Goal: Task Accomplishment & Management: Manage account settings

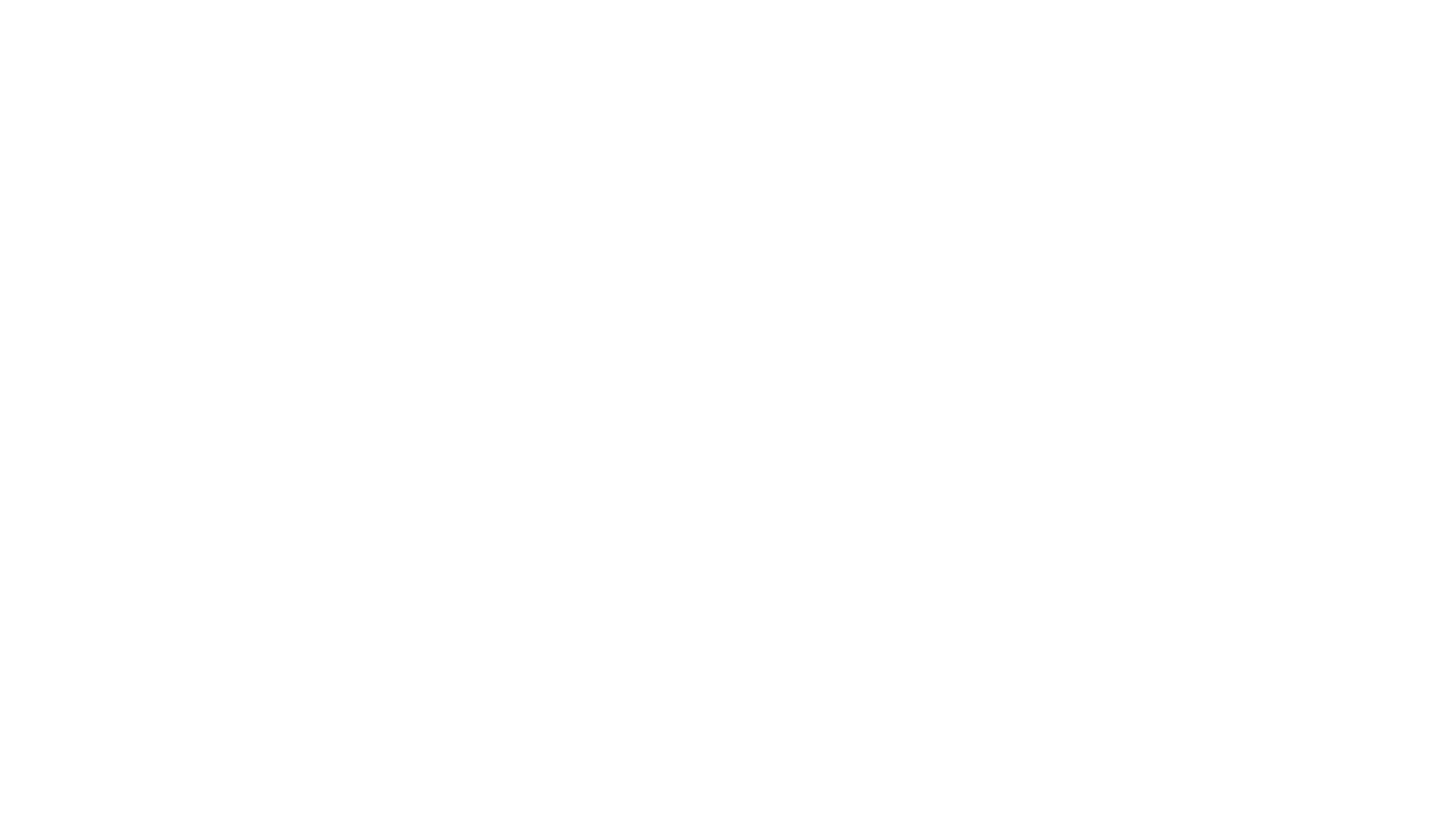
select select "bottom"
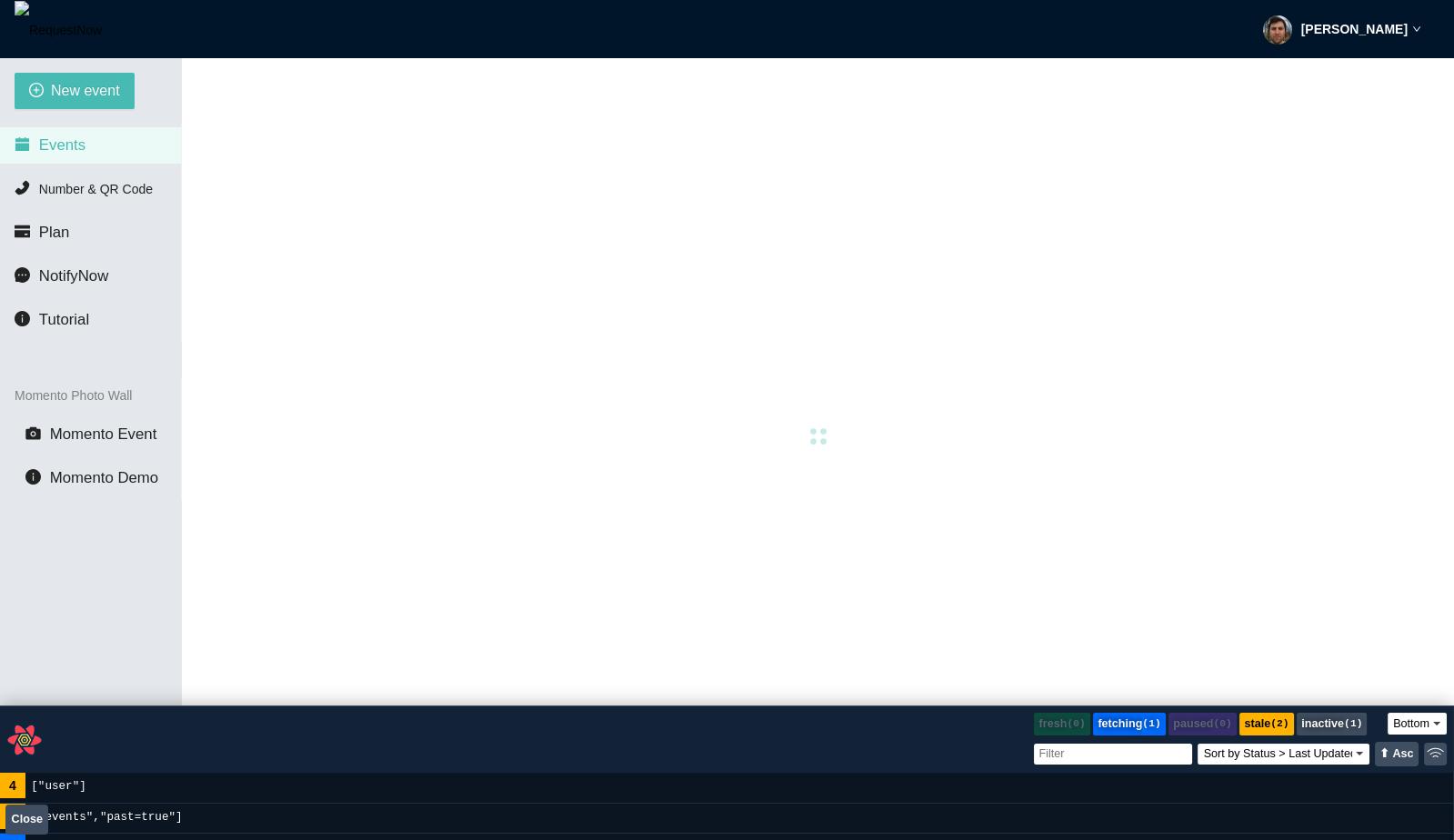
click at [1321, 27] on strong "[PERSON_NAME]" at bounding box center [1354, 29] width 106 height 15
click at [1335, 77] on span "Profile" at bounding box center [1334, 78] width 44 height 17
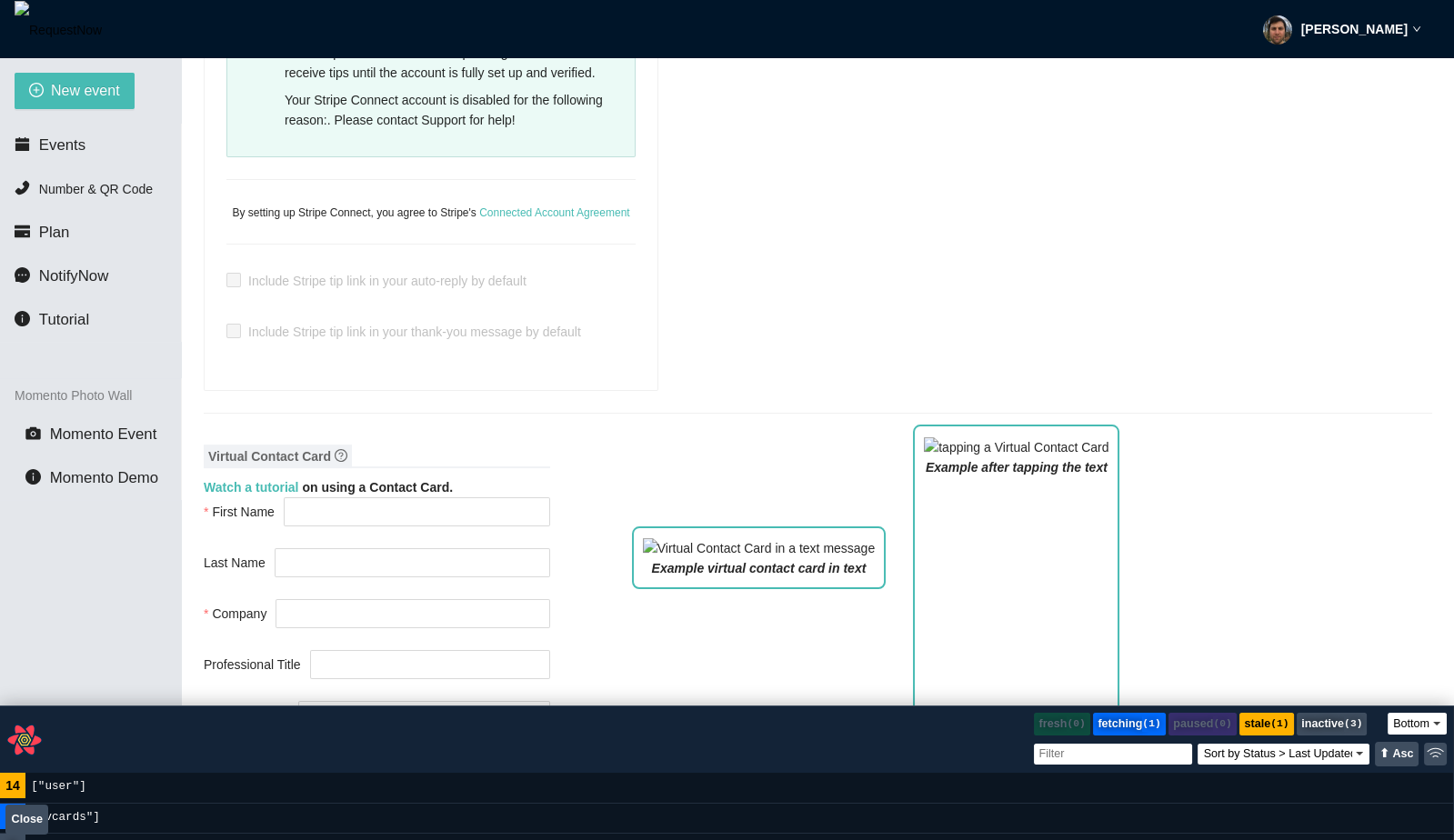
scroll to position [723, 0]
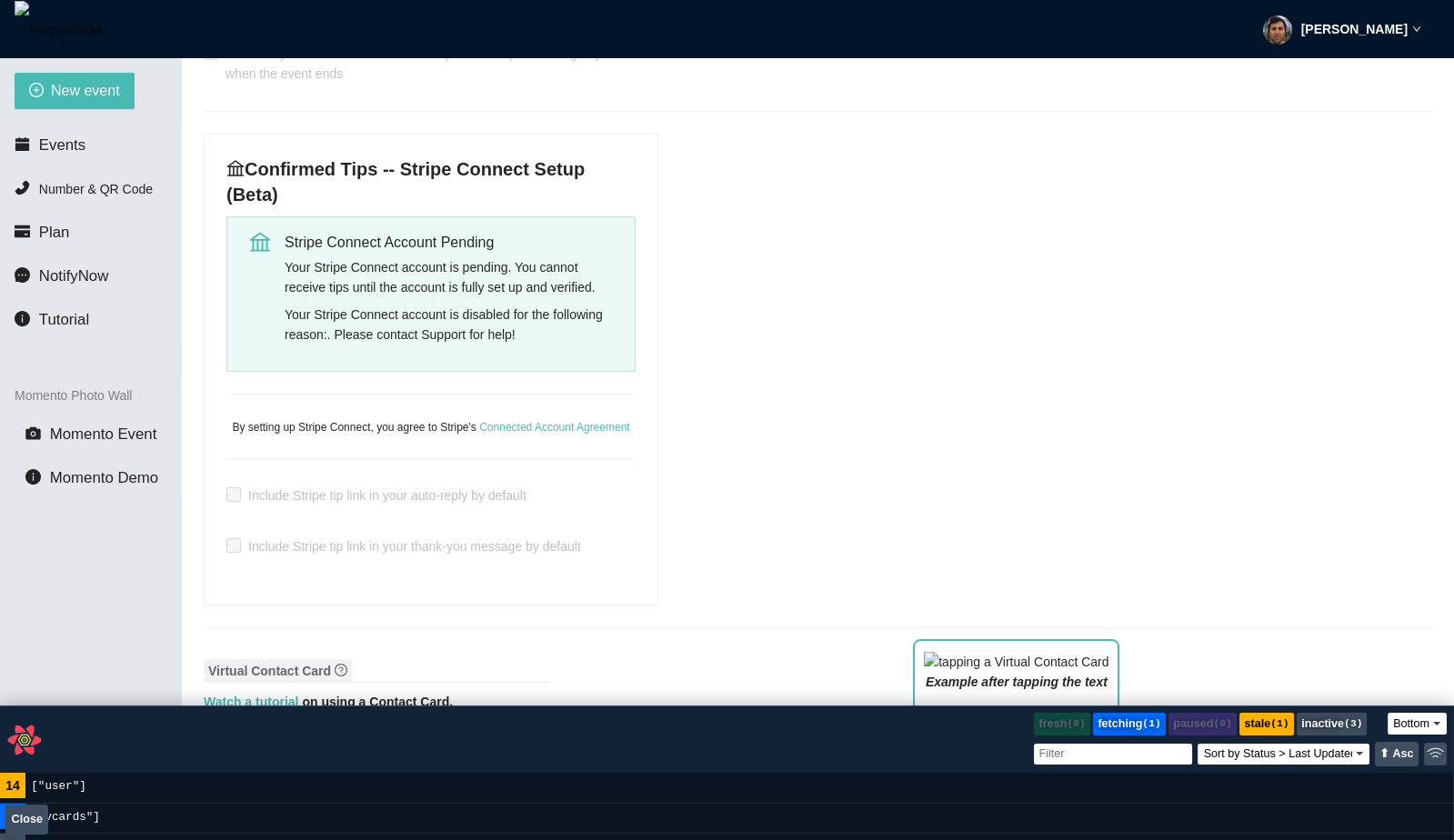
type input "[PERSON_NAME]"
type input "fadsf"
type input "DJ"
type input "[PHONE_NUMBER]"
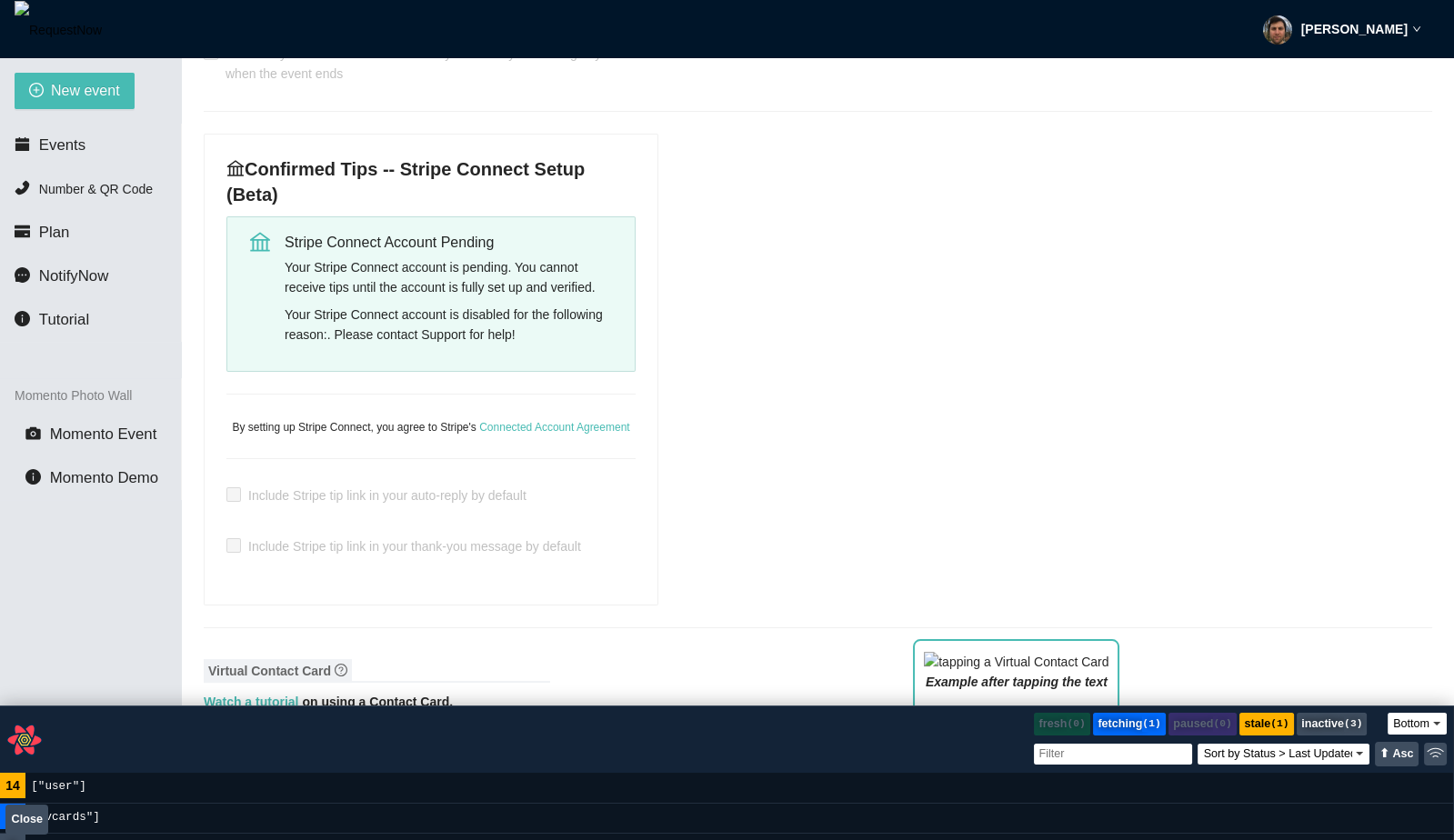
type input "[EMAIL_ADDRESS][DOMAIN_NAME]"
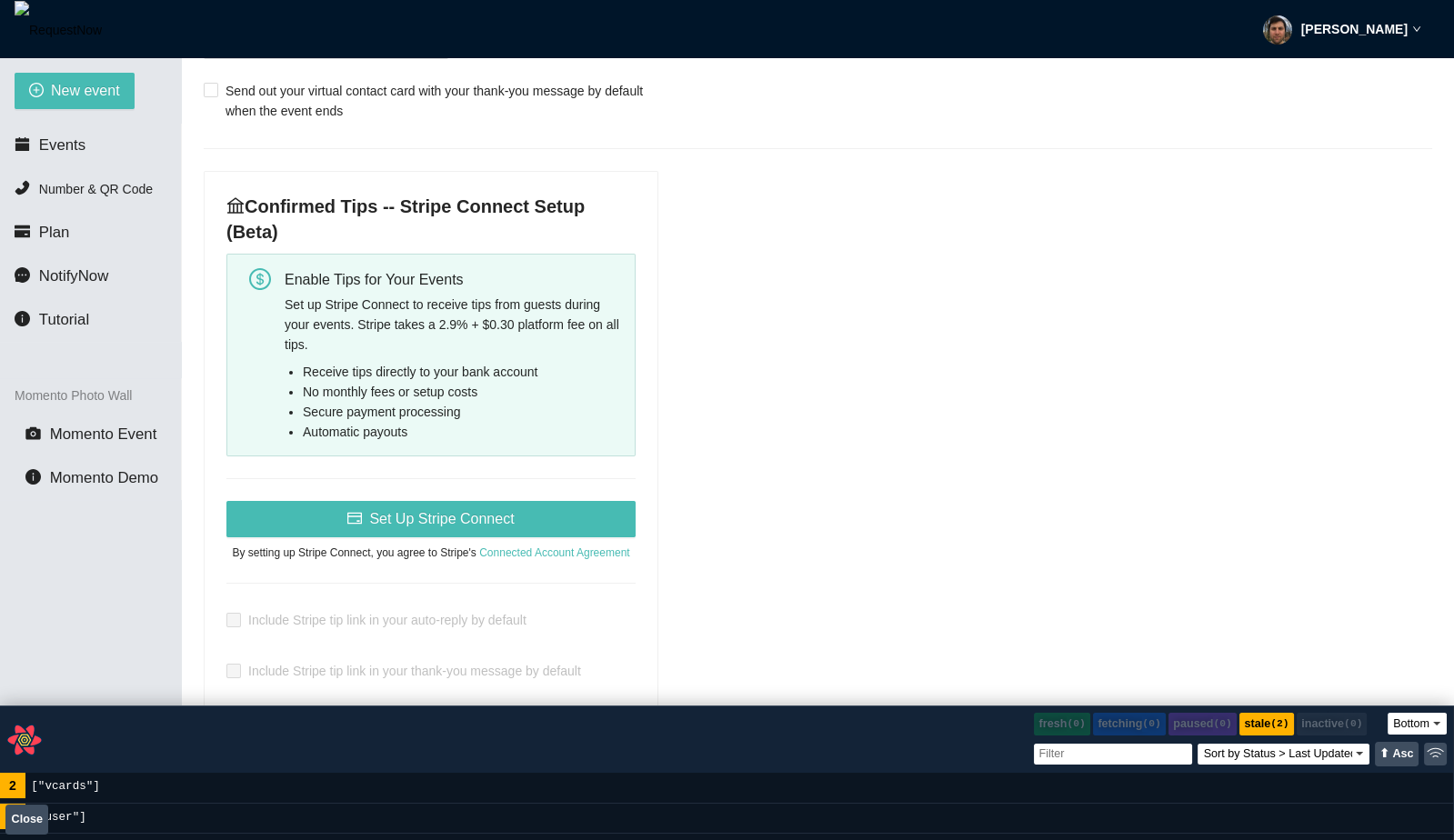
scroll to position [678, 0]
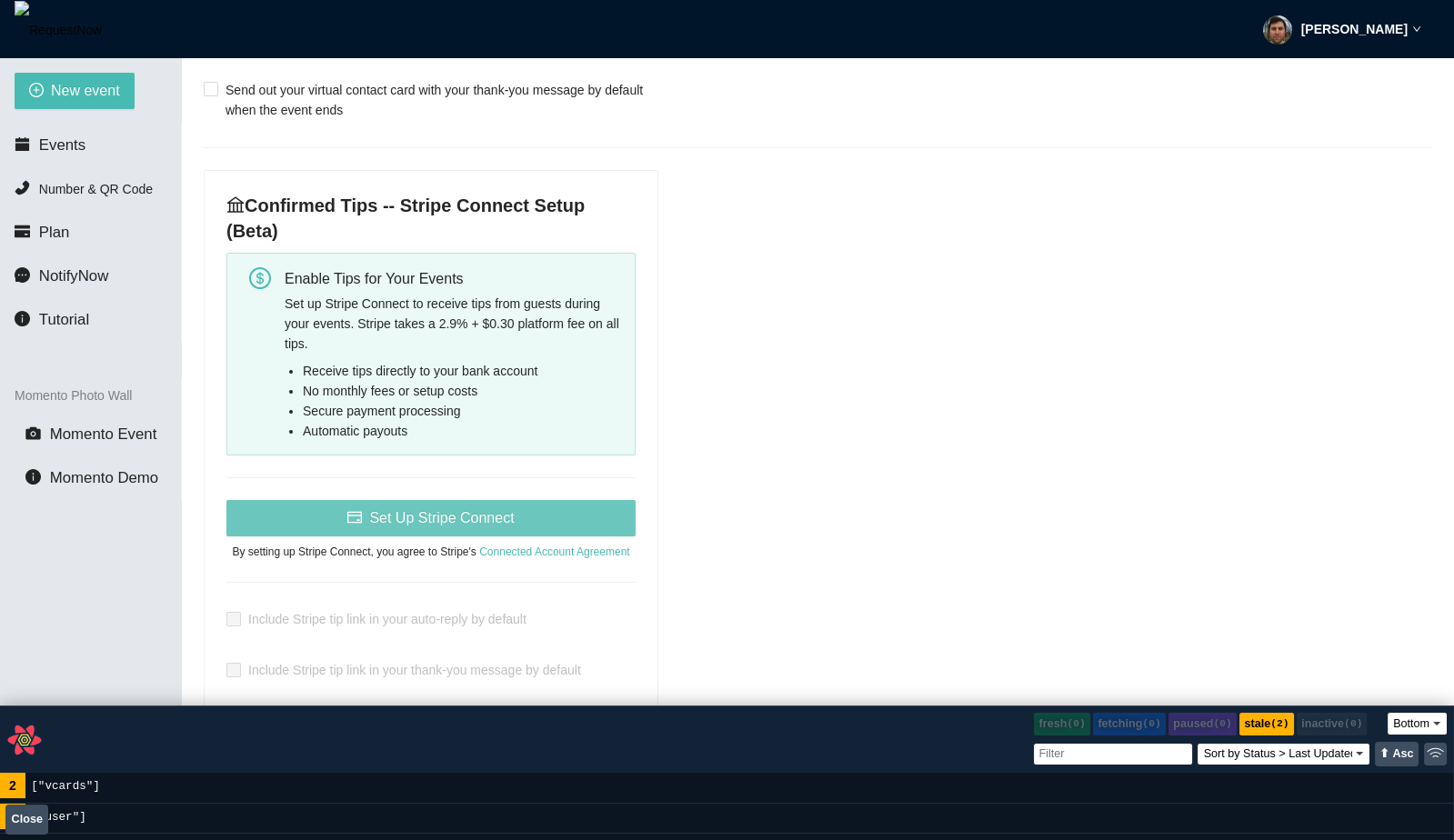
click at [501, 525] on span "Set Up Stripe Connect" at bounding box center [441, 517] width 145 height 22
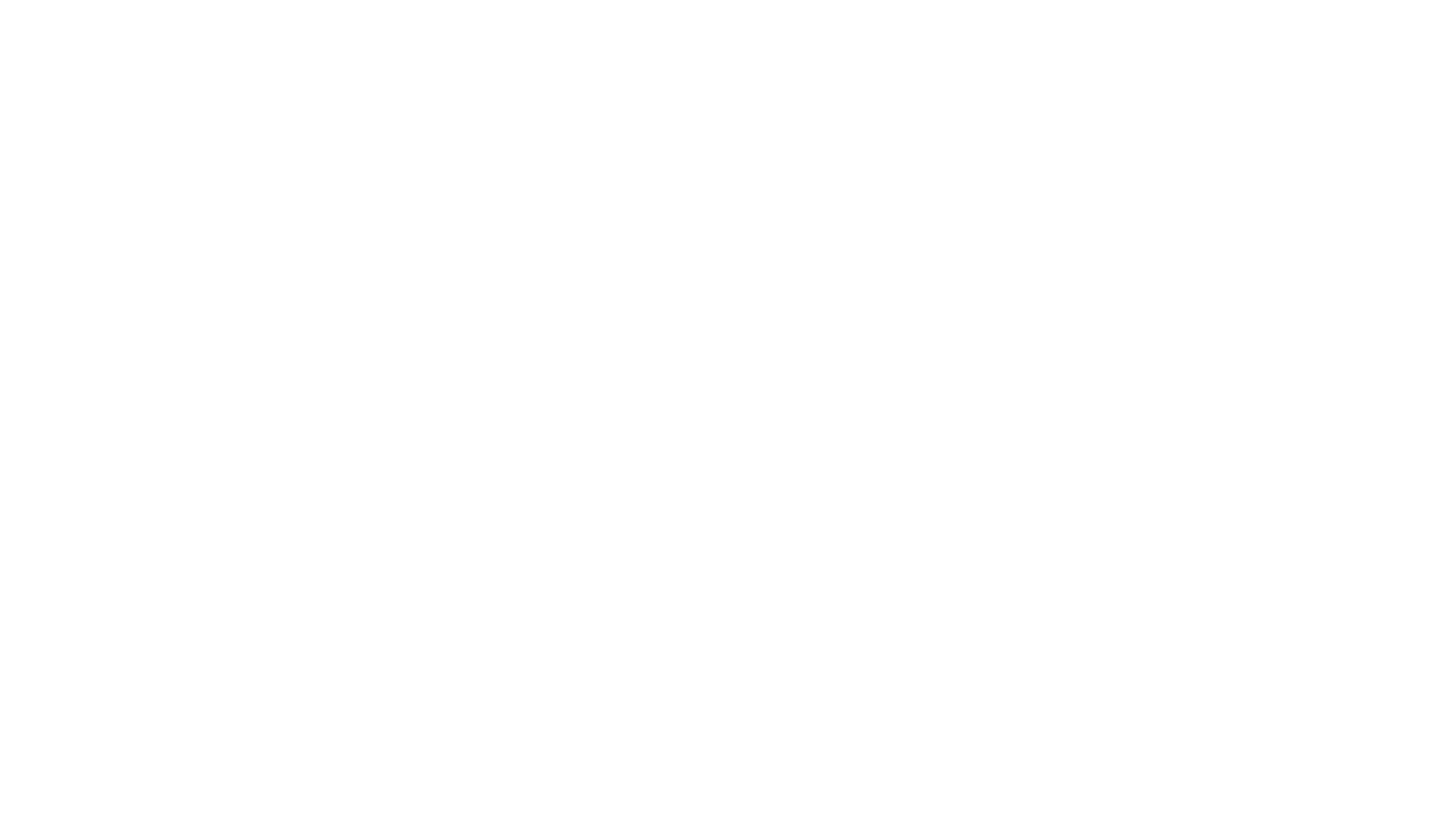
select select "bottom"
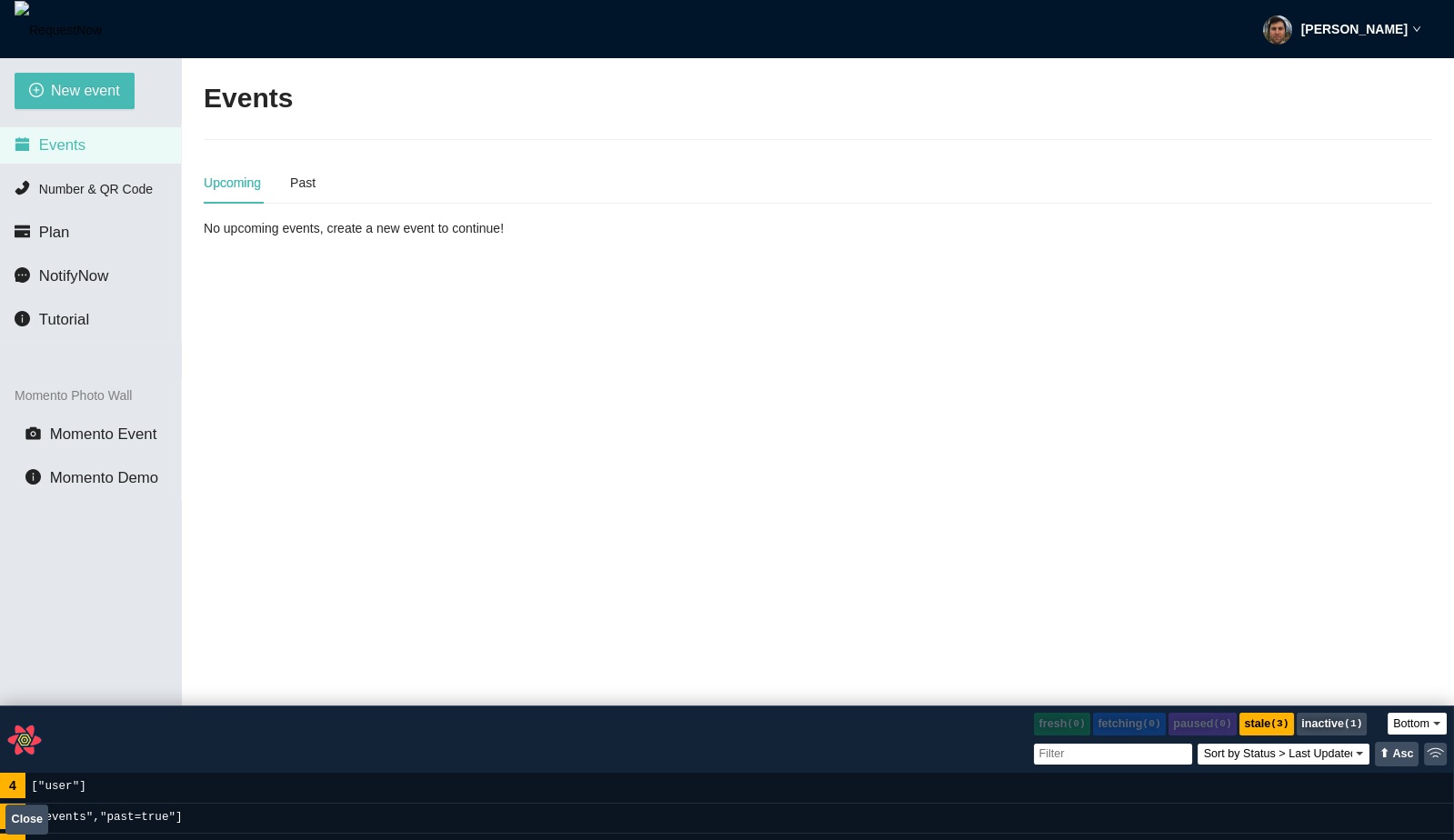
click at [1319, 14] on div "[PERSON_NAME]" at bounding box center [1341, 29] width 158 height 58
click at [1286, 78] on li "Profile" at bounding box center [1348, 78] width 145 height 29
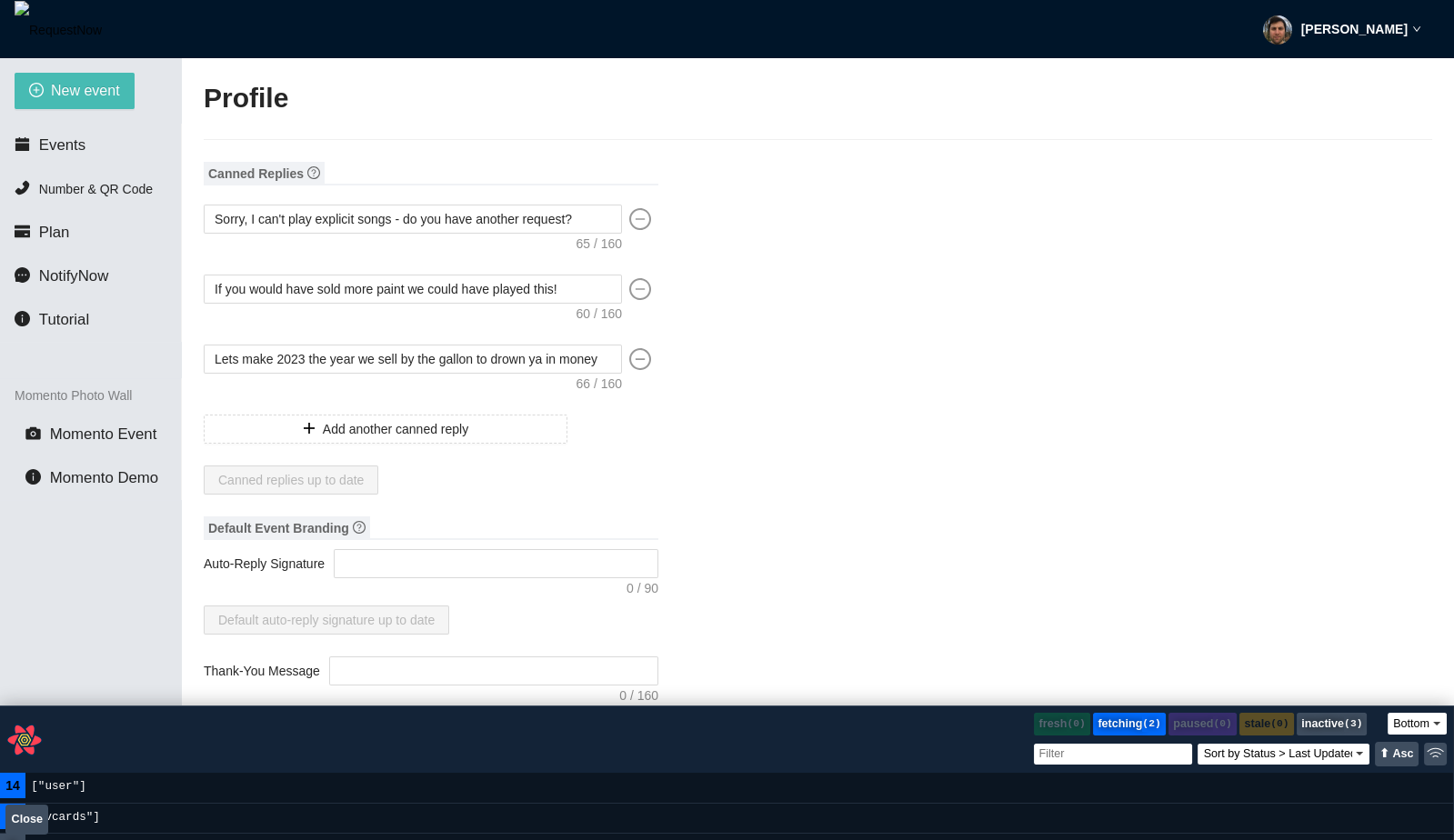
type input "[PERSON_NAME]"
type input "fadsf"
type input "DJ"
type input "[PHONE_NUMBER]"
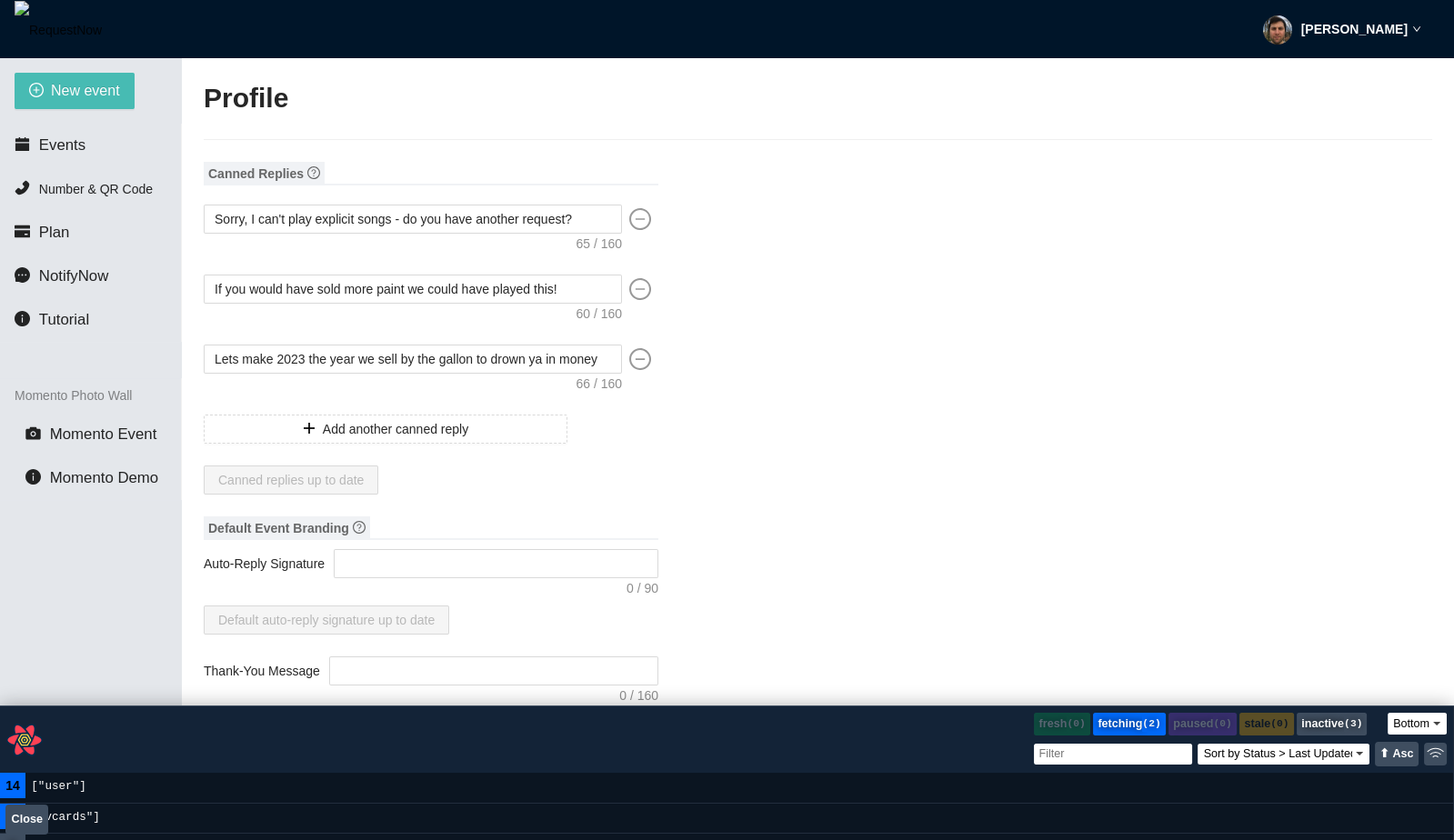
type input "[EMAIL_ADDRESS][DOMAIN_NAME]"
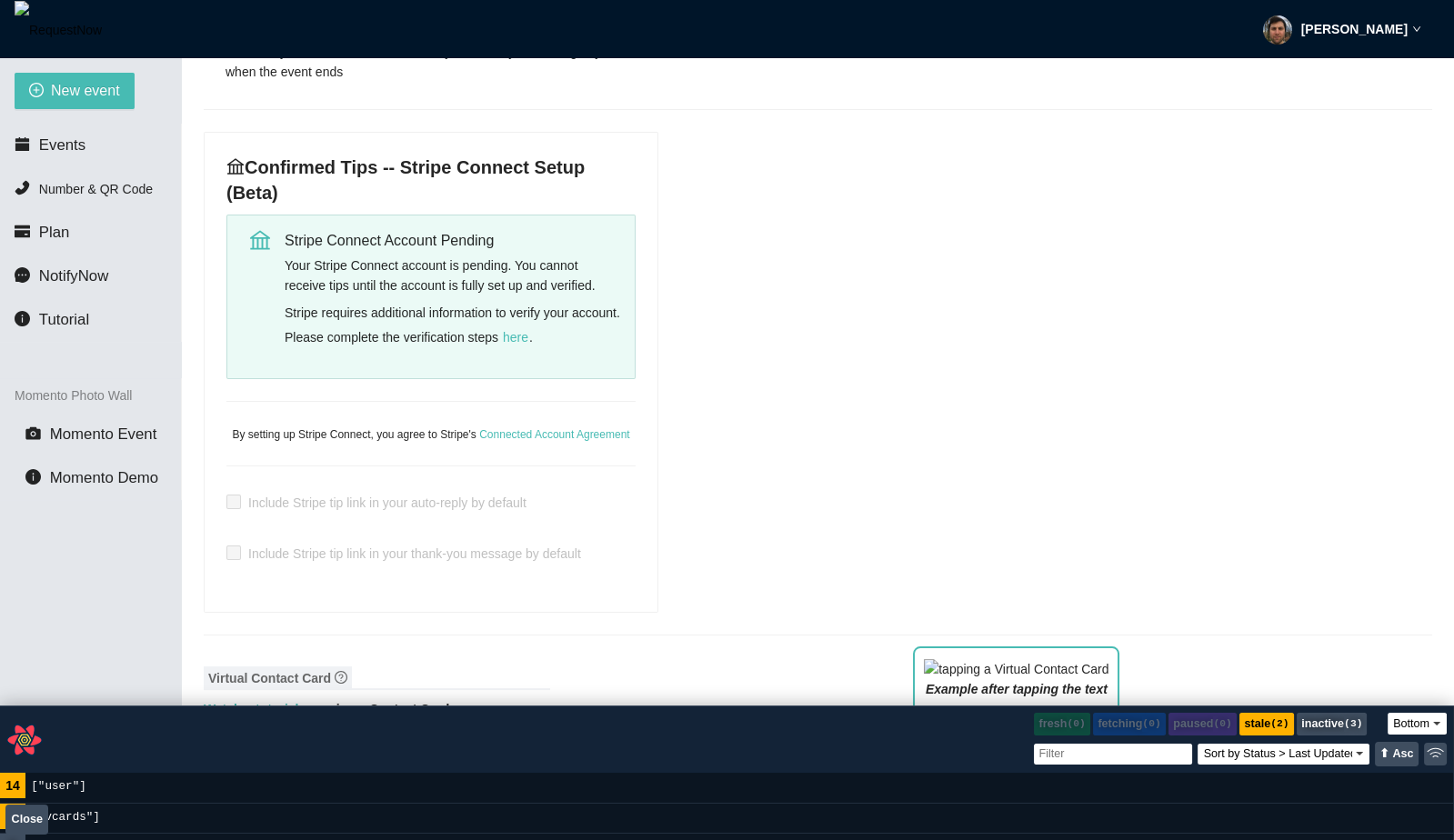
scroll to position [710, 0]
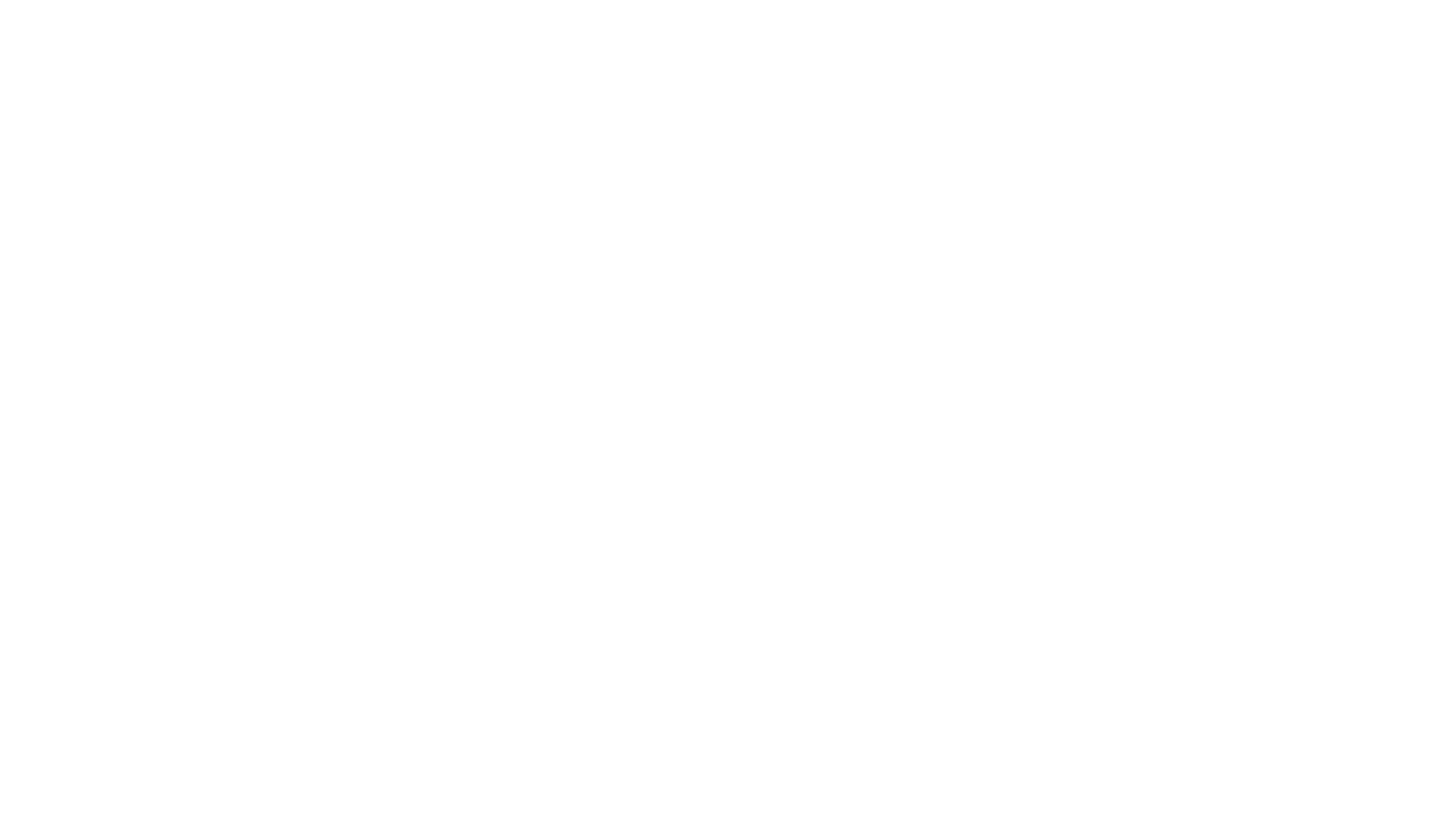
select select "bottom"
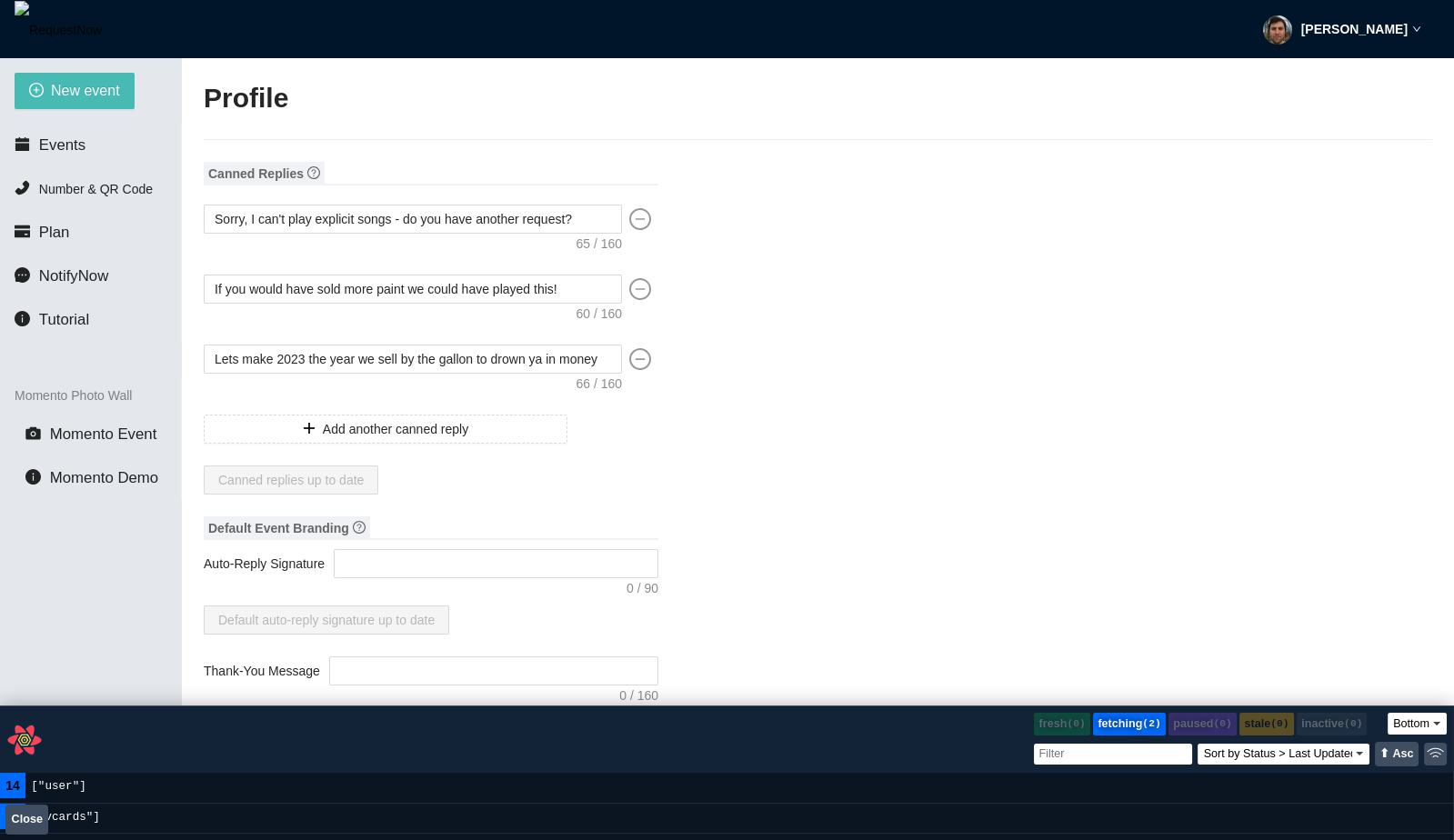
type input "[PERSON_NAME]"
type input "fadsf"
type input "DJ"
type input "[PHONE_NUMBER]"
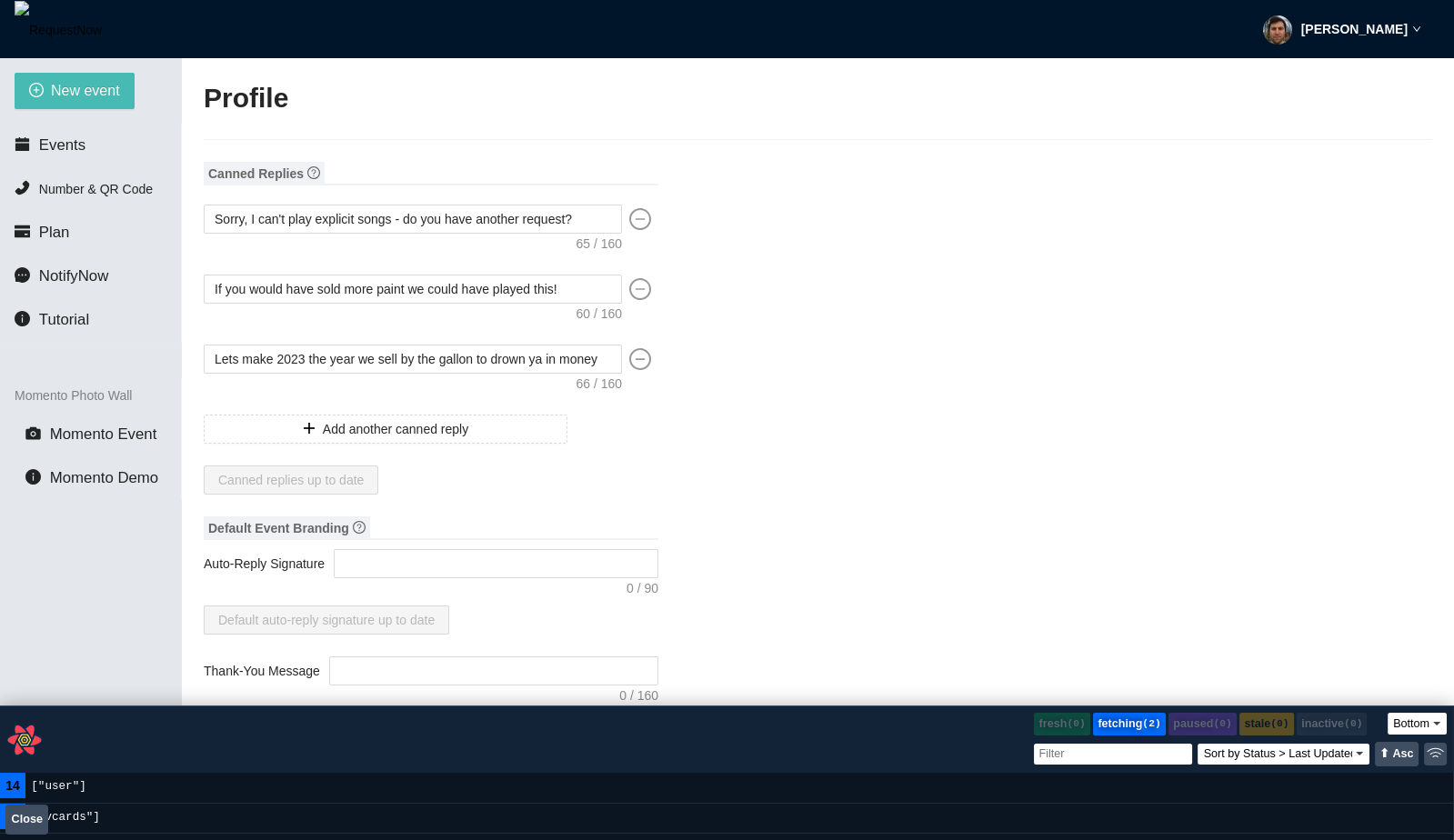
type input "[EMAIL_ADDRESS][DOMAIN_NAME]"
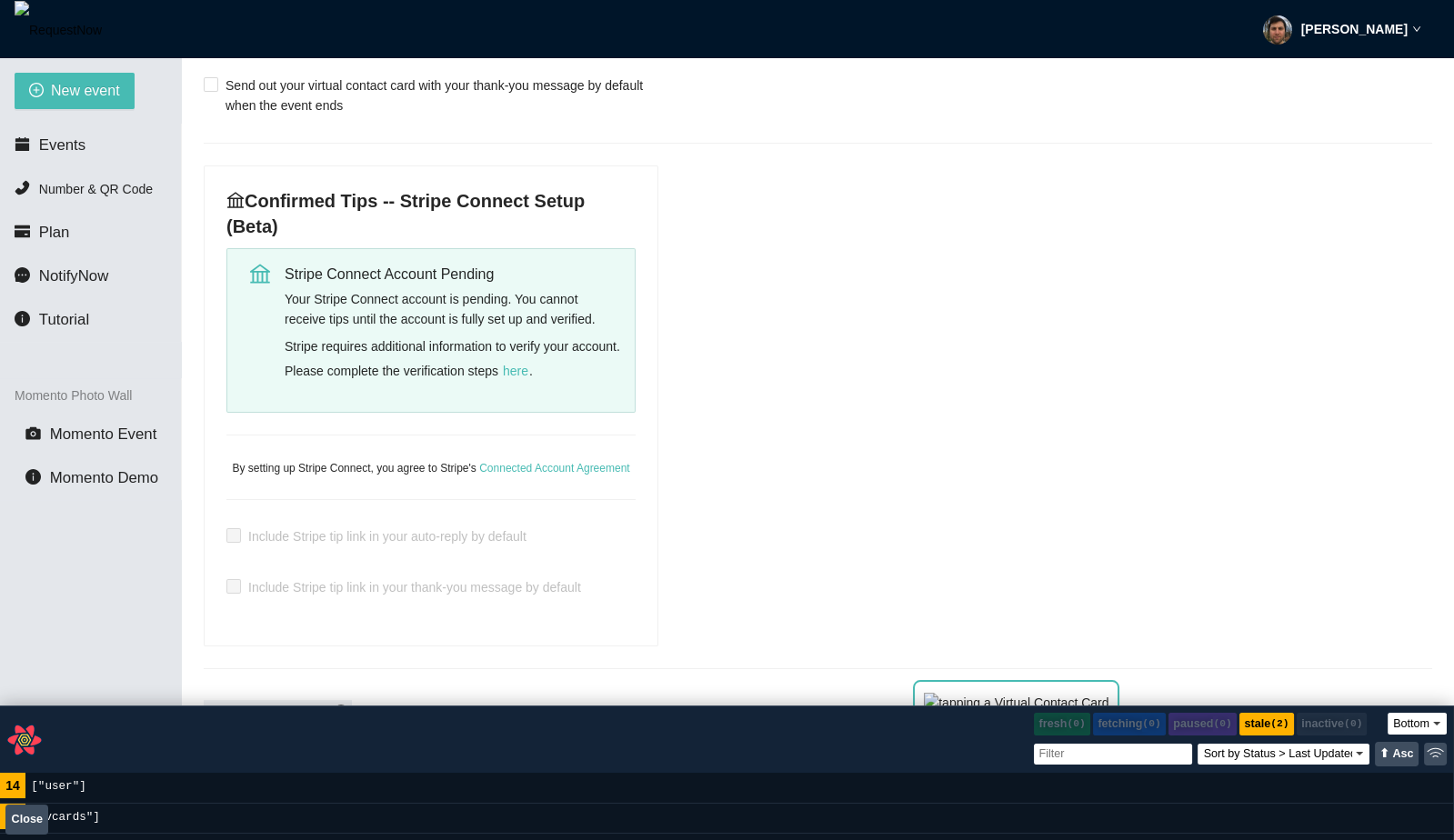
scroll to position [685, 0]
click at [529, 360] on span "here" at bounding box center [515, 368] width 25 height 20
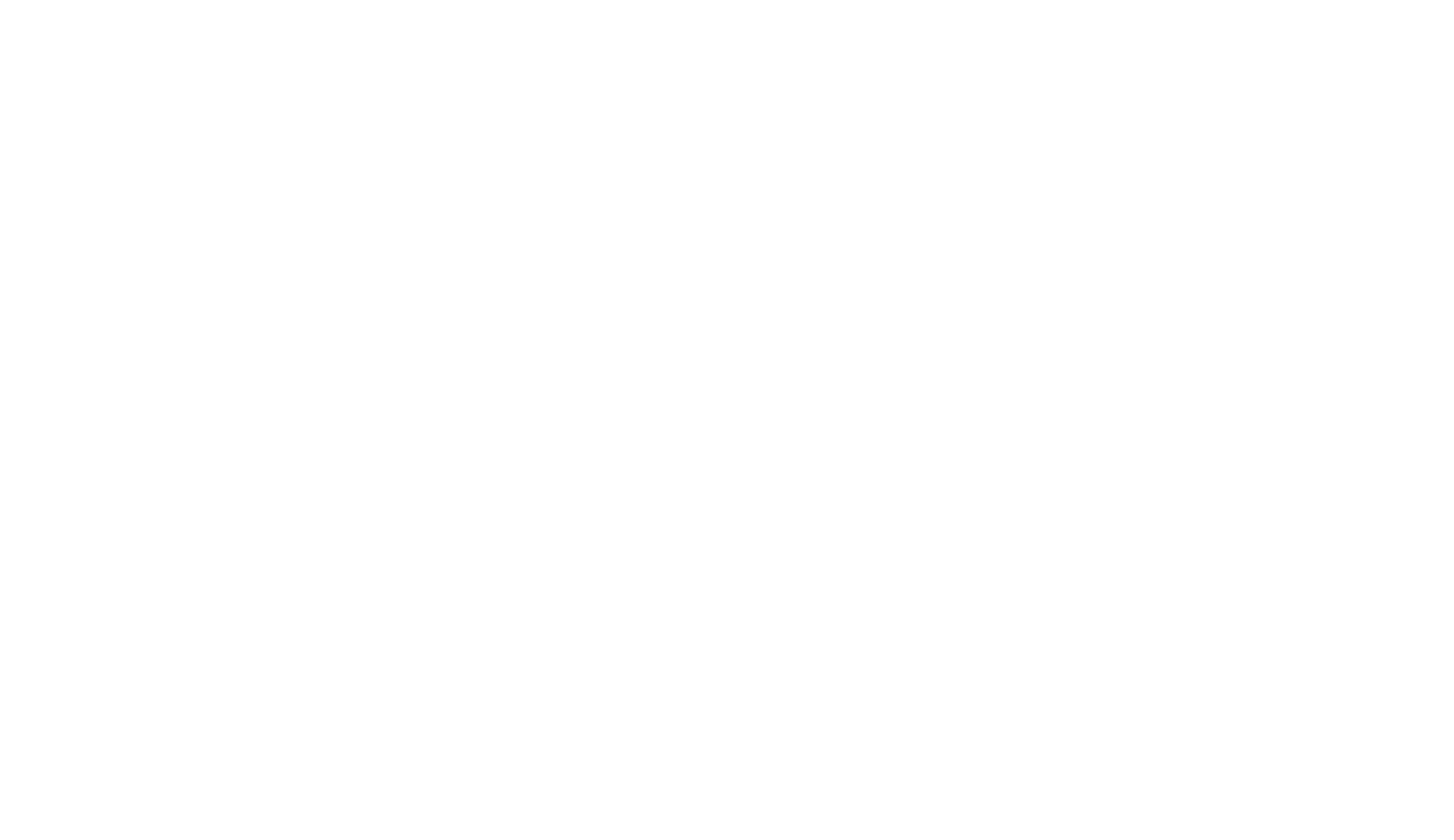
select select "bottom"
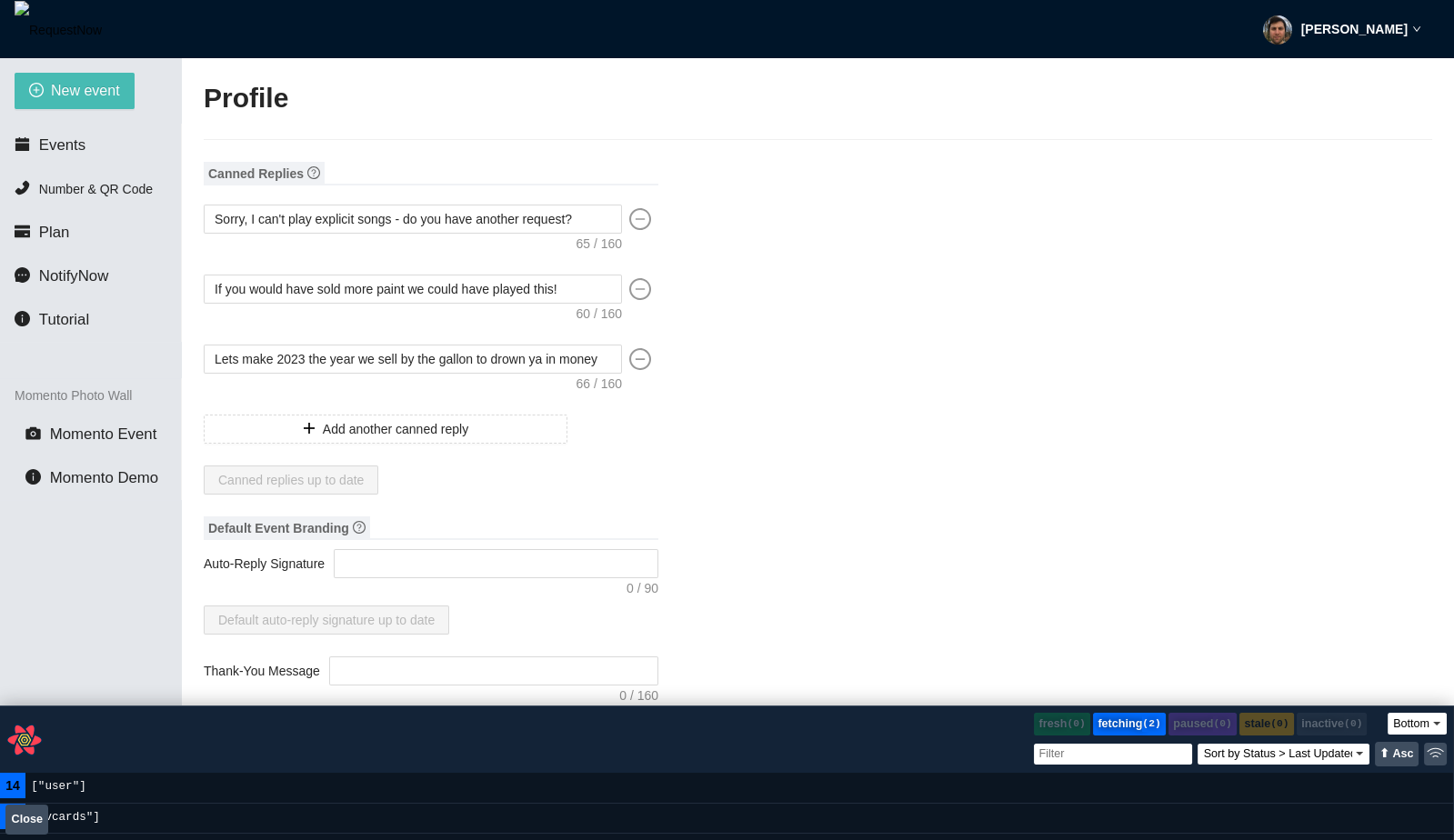
type input "[PERSON_NAME]"
type input "fadsf"
type input "DJ"
type input "[PHONE_NUMBER]"
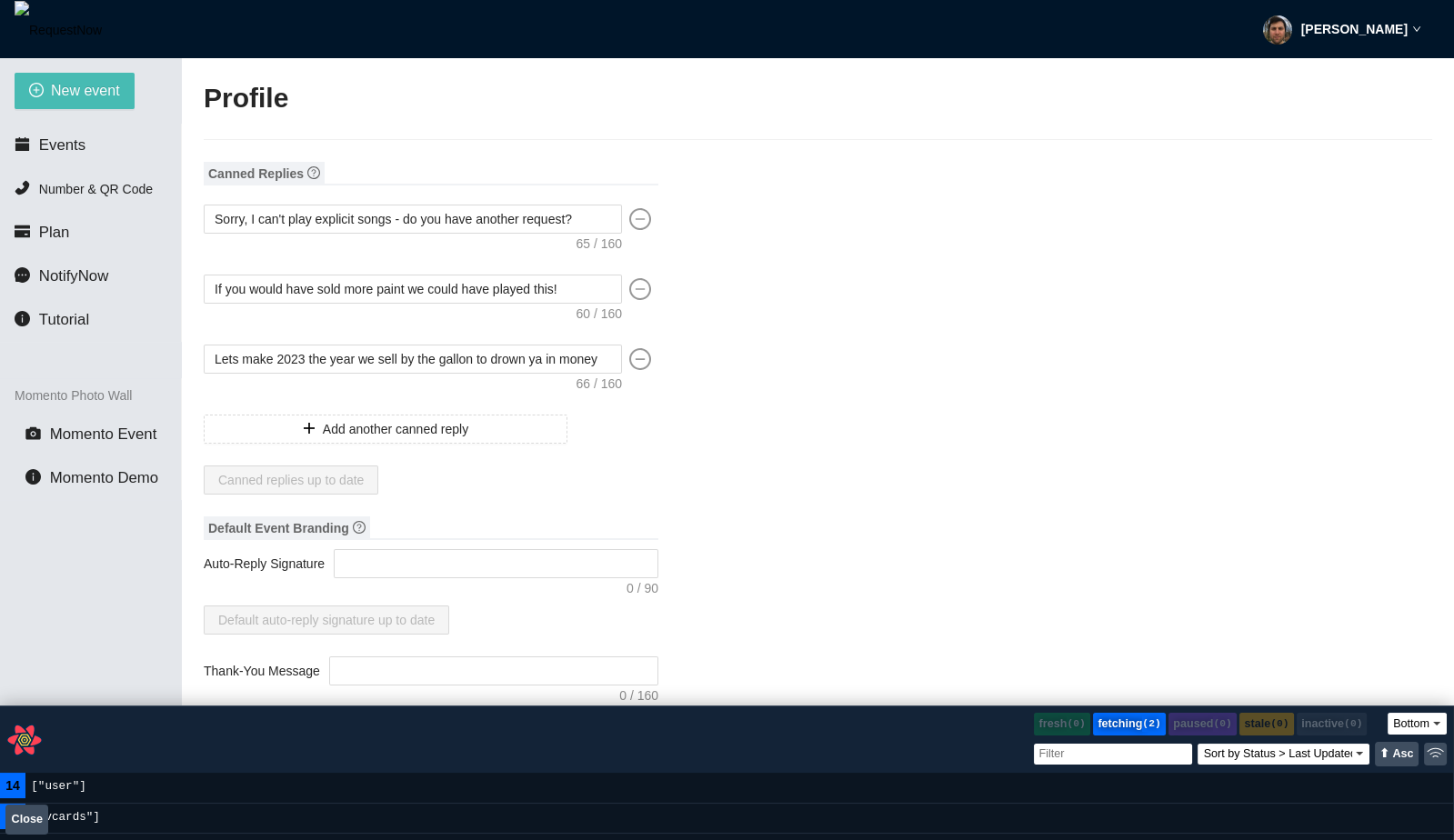
type input "[EMAIL_ADDRESS][DOMAIN_NAME]"
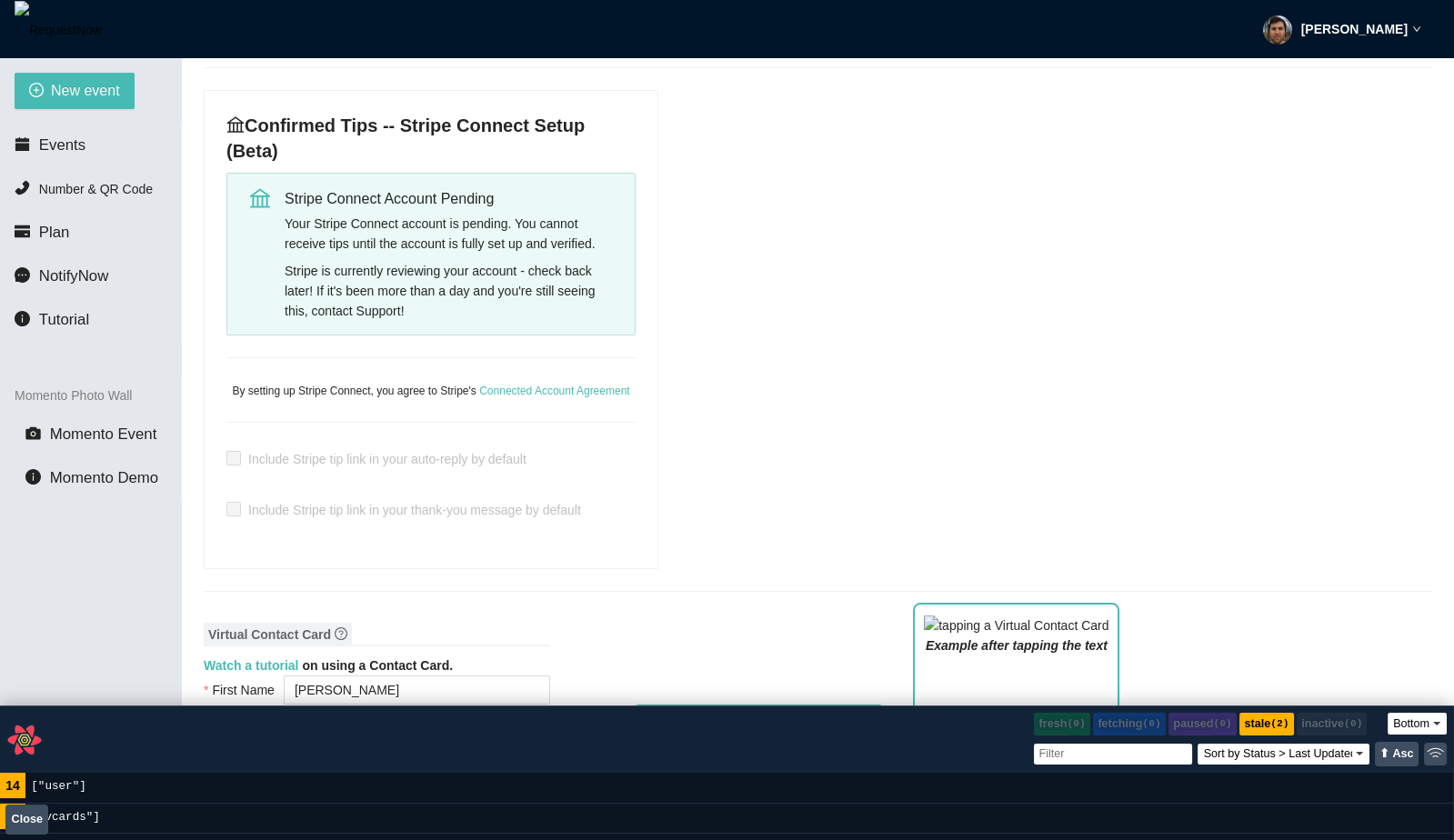
scroll to position [748, 0]
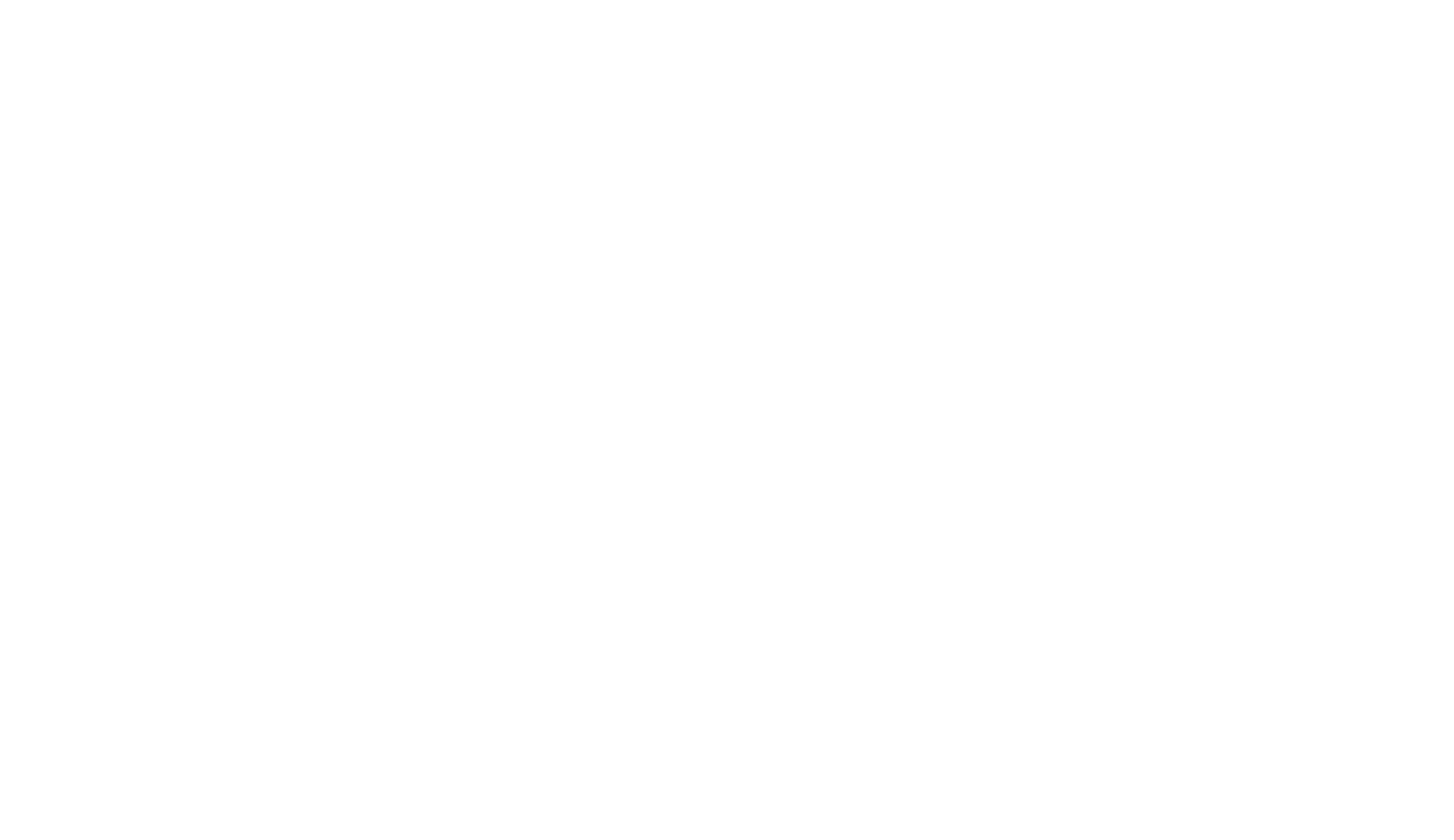
select select "bottom"
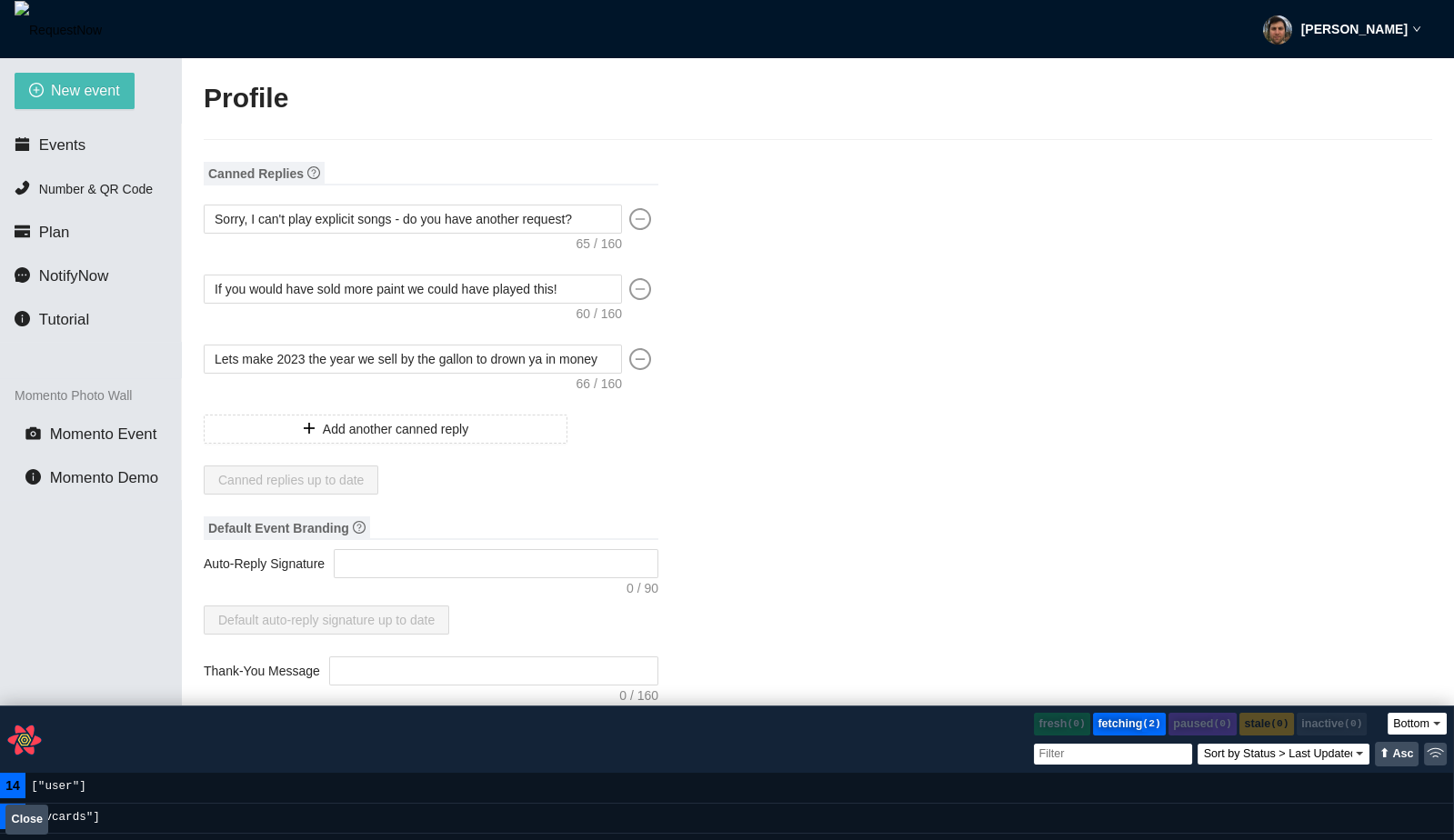
type textarea "[URL][DOMAIN_NAME]"
type input "[PERSON_NAME]"
type input "fadsf"
type input "DJ"
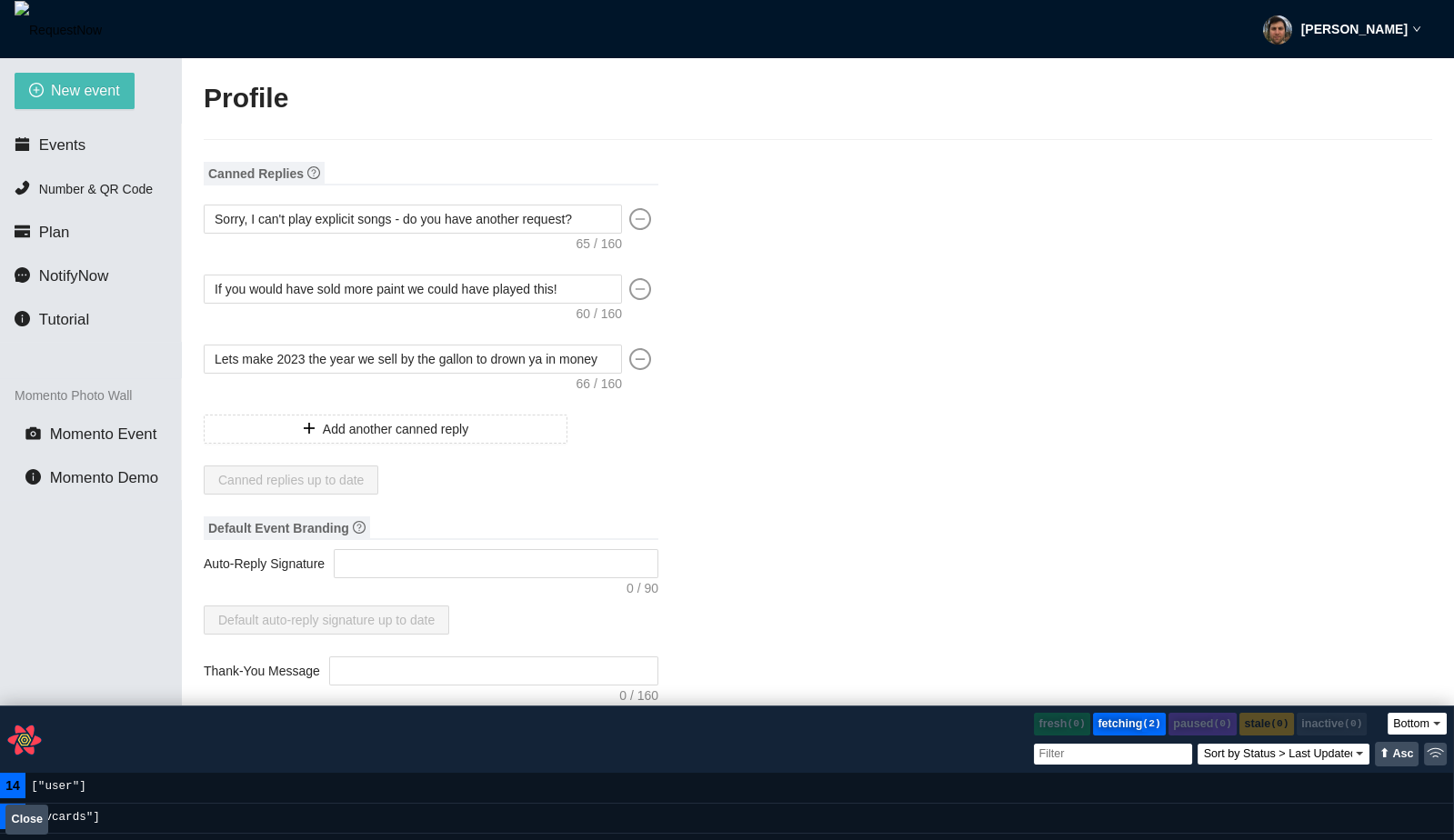
type input "[PHONE_NUMBER]"
type input "[EMAIL_ADDRESS][DOMAIN_NAME]"
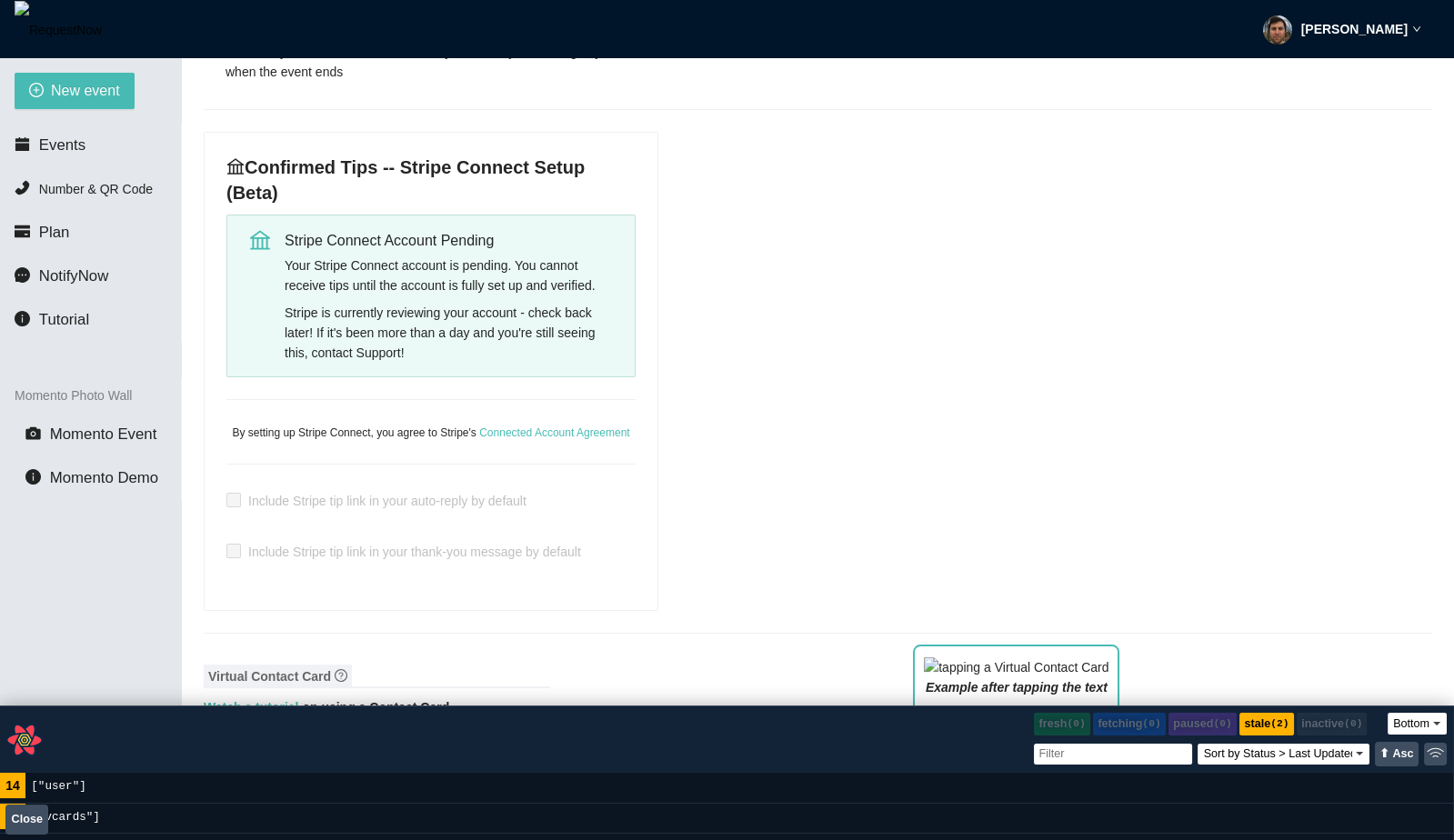
scroll to position [702, 0]
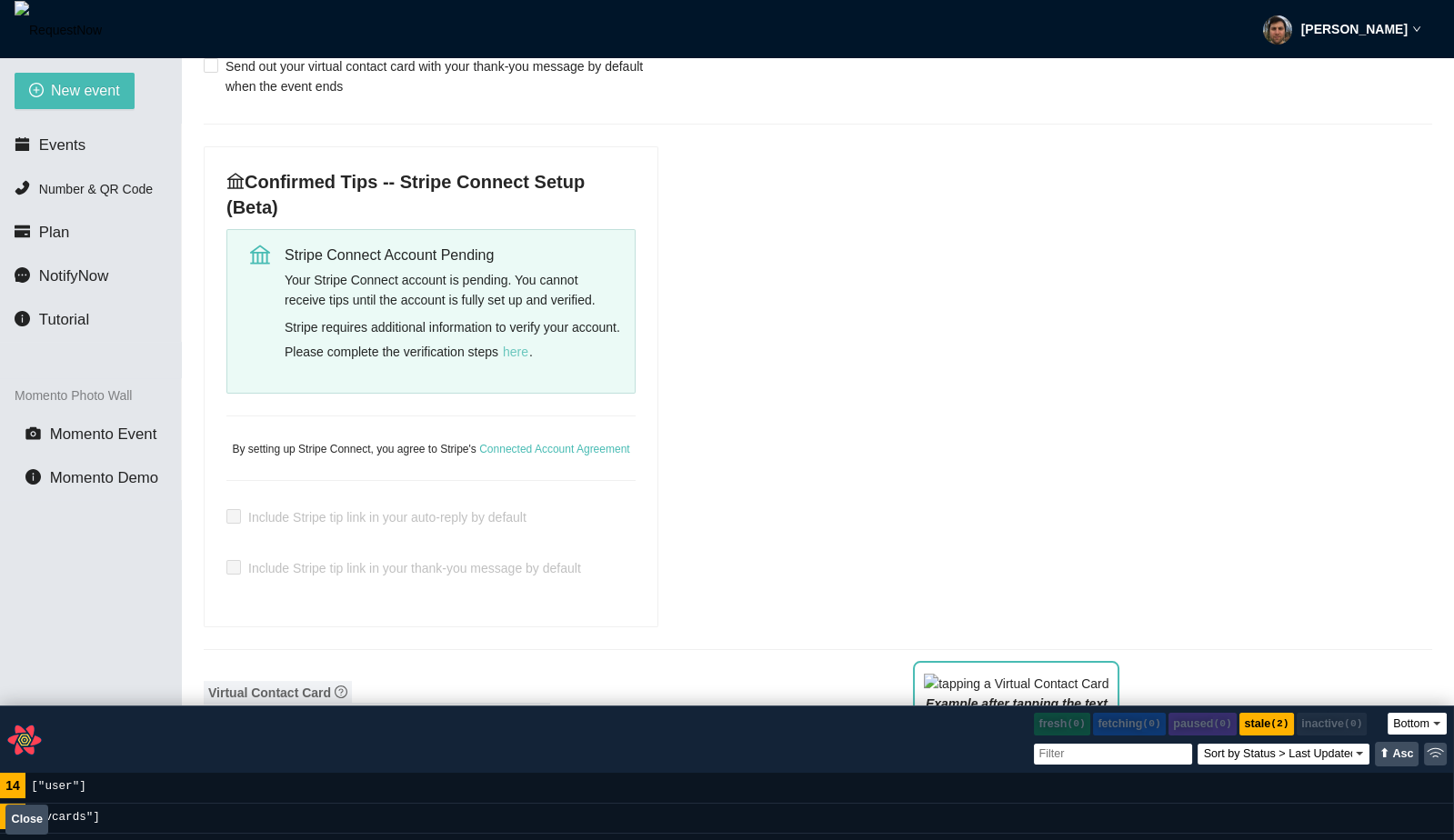
click at [529, 352] on span "here" at bounding box center [515, 351] width 25 height 20
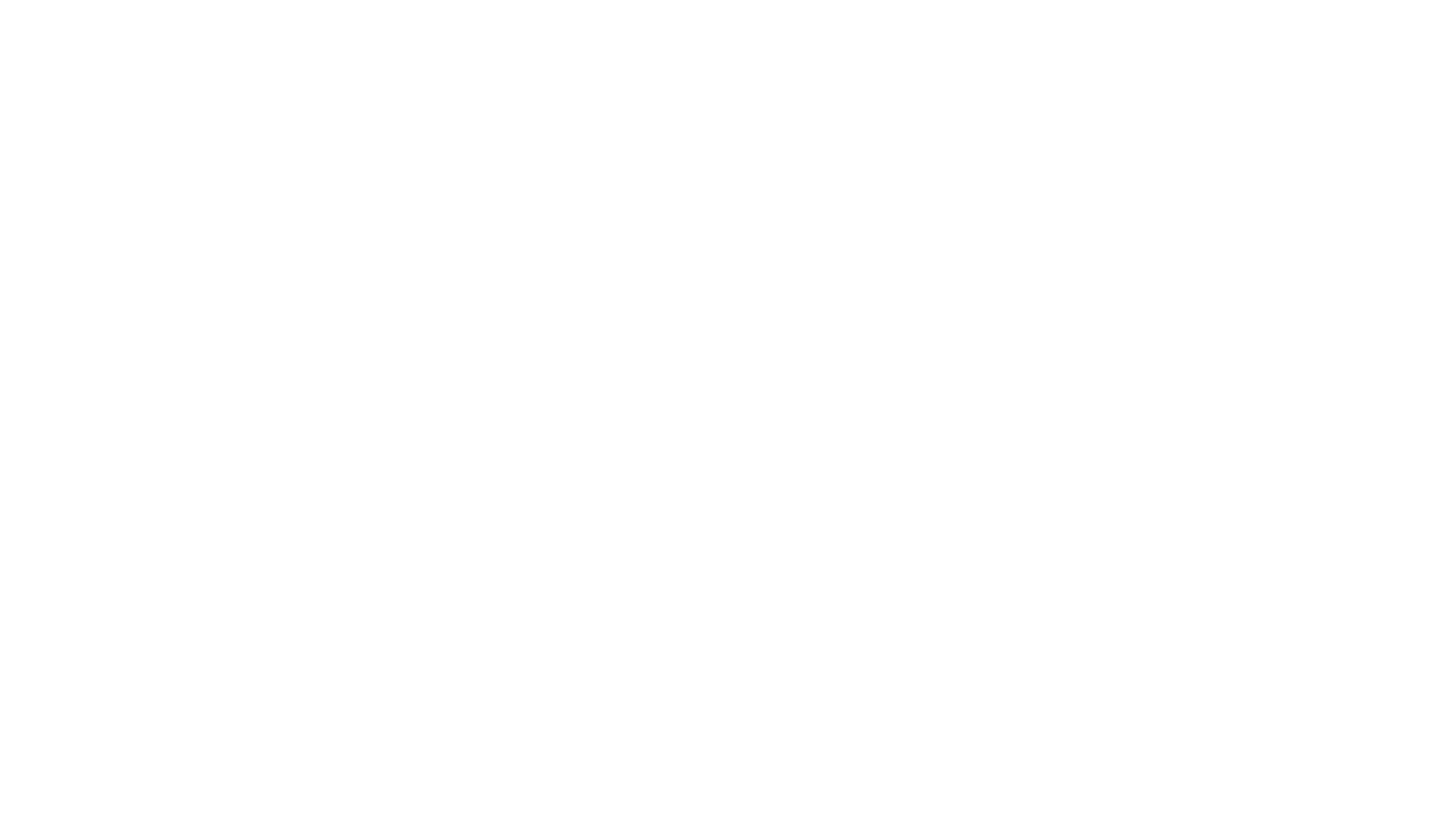
select select "bottom"
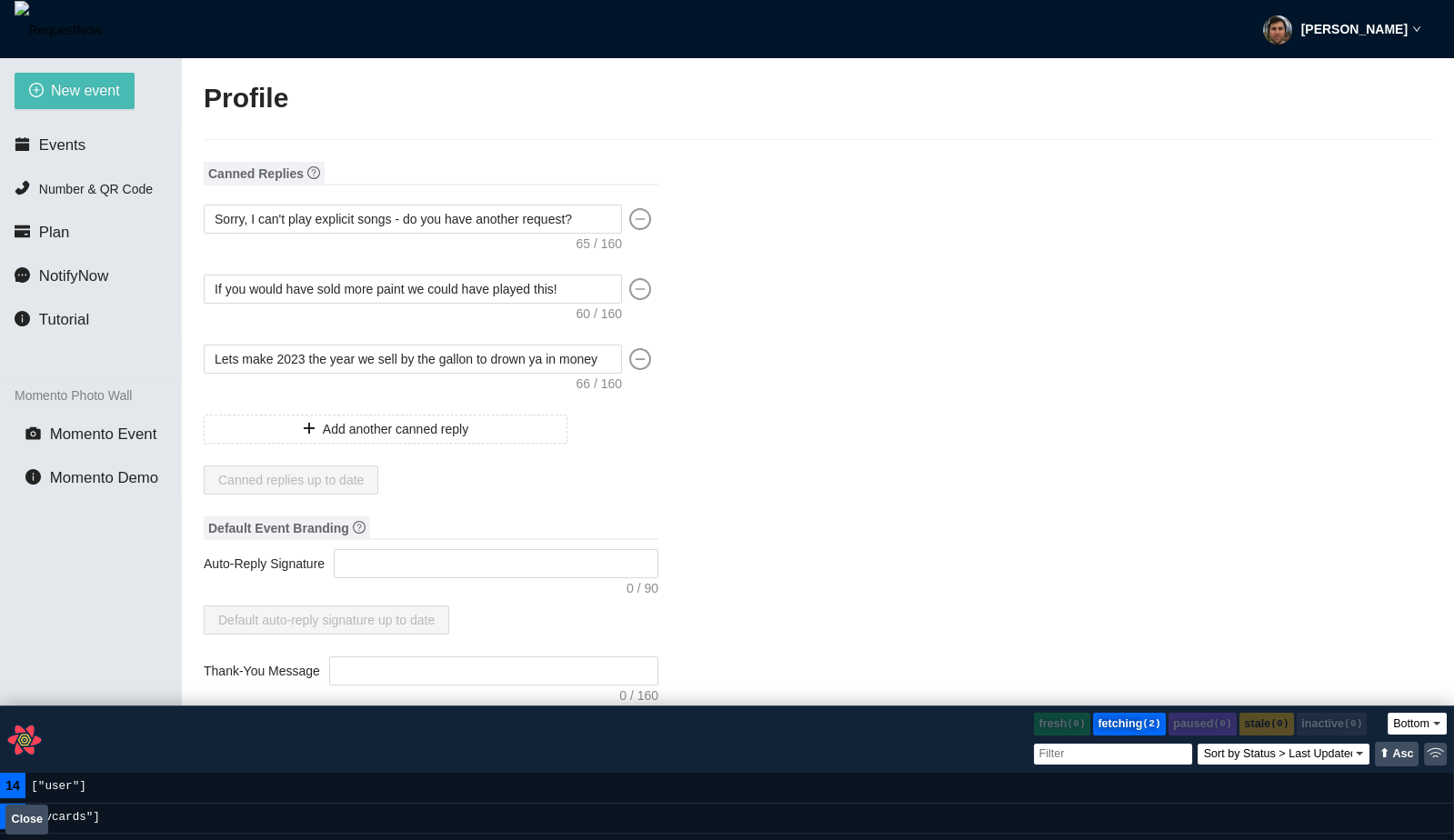
type textarea "[URL][DOMAIN_NAME]"
type input "[PERSON_NAME]"
type input "fadsf"
type input "DJ"
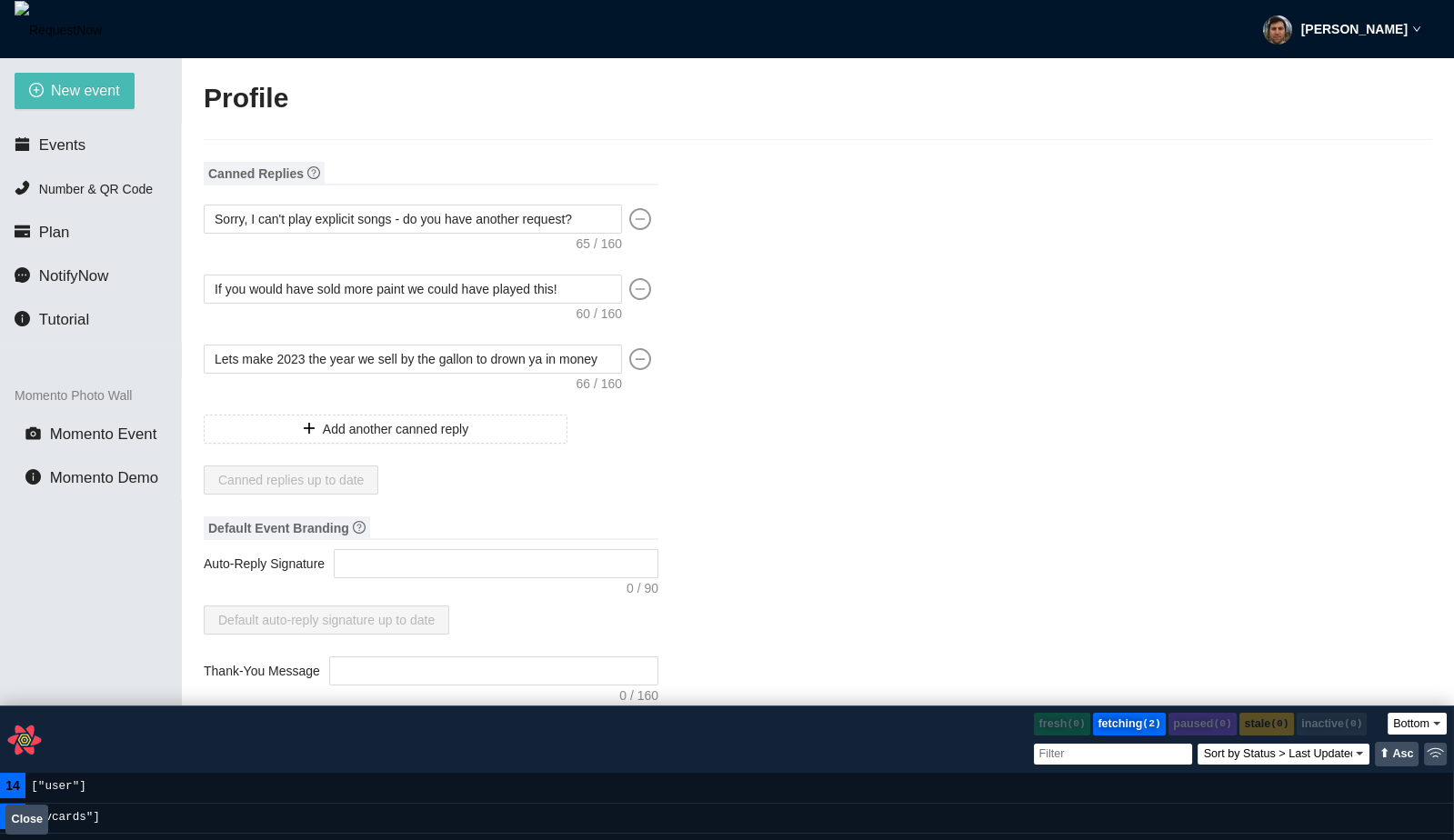
type input "[PHONE_NUMBER]"
type input "[EMAIL_ADDRESS][DOMAIN_NAME]"
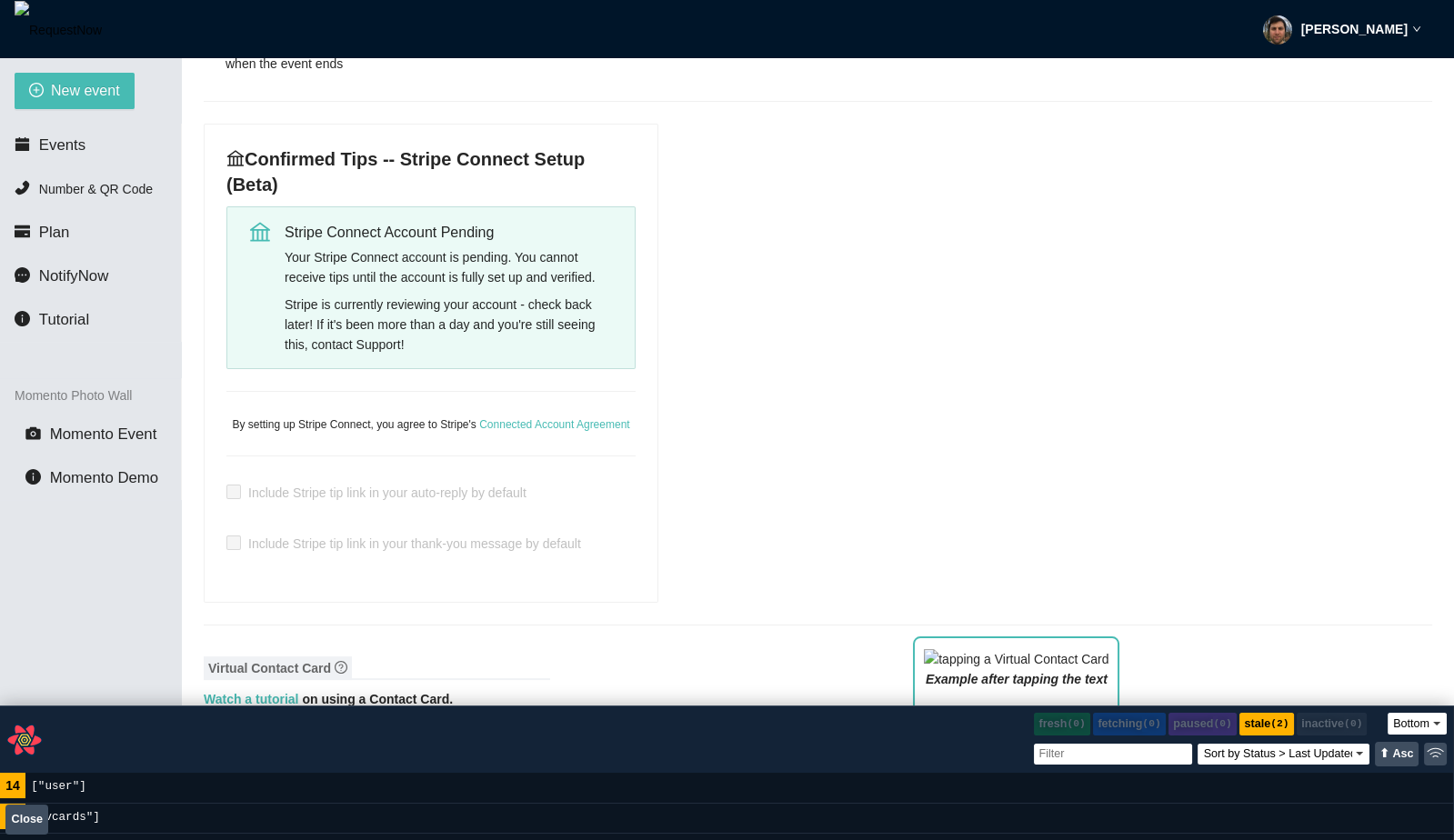
scroll to position [729, 0]
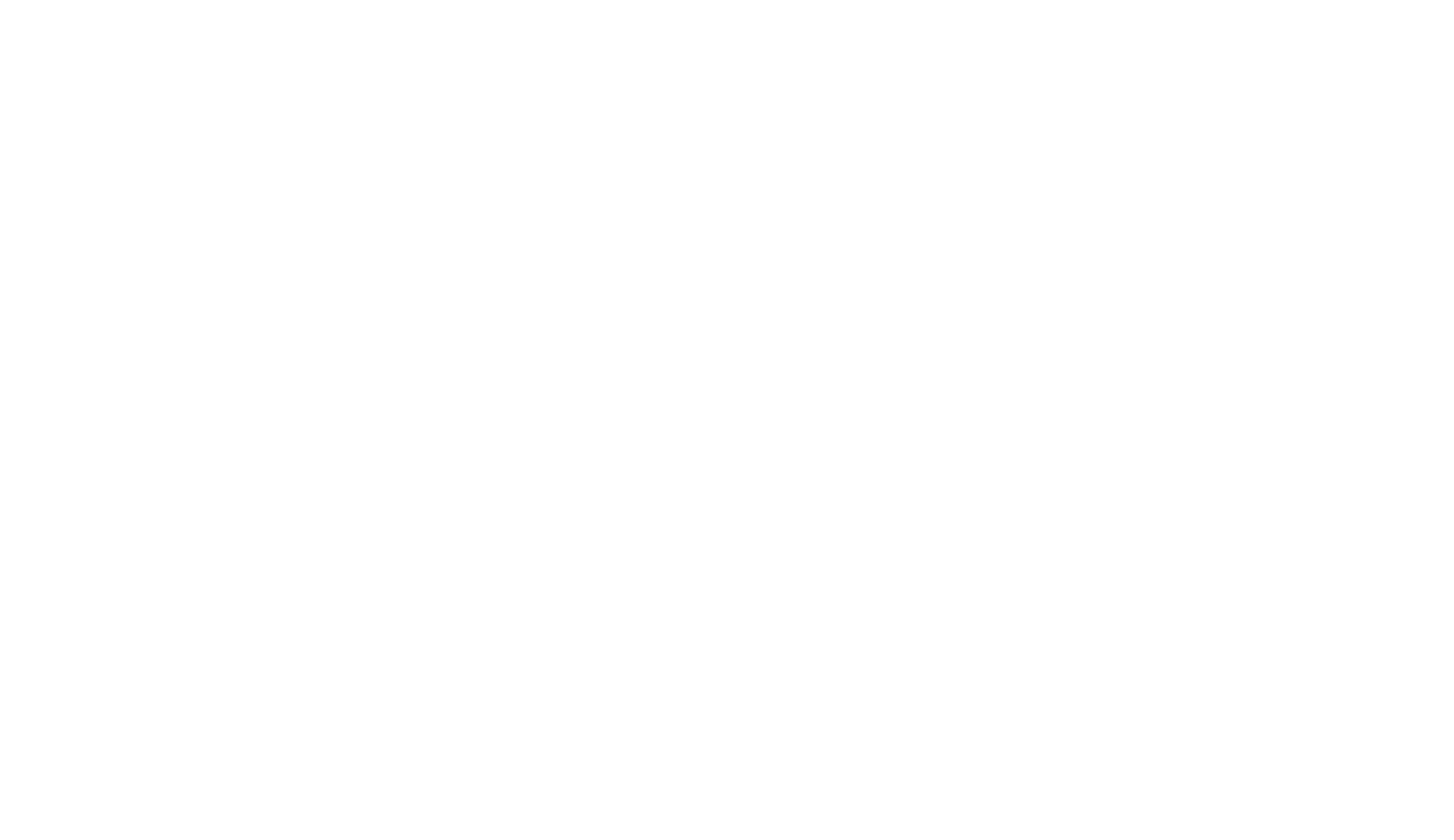
select select "bottom"
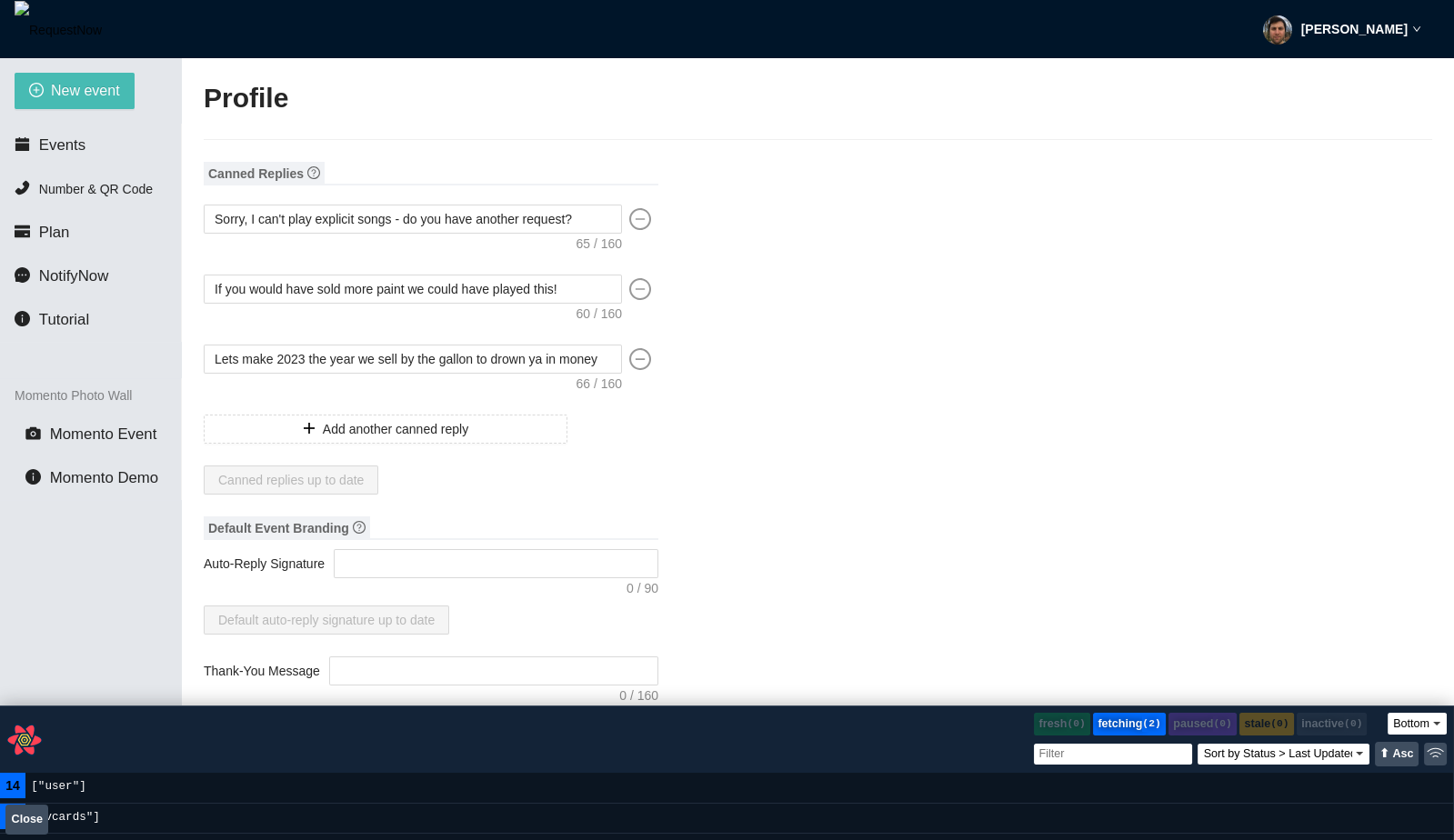
type input "[PERSON_NAME]"
type input "fadsf"
type input "DJ"
type input "[PHONE_NUMBER]"
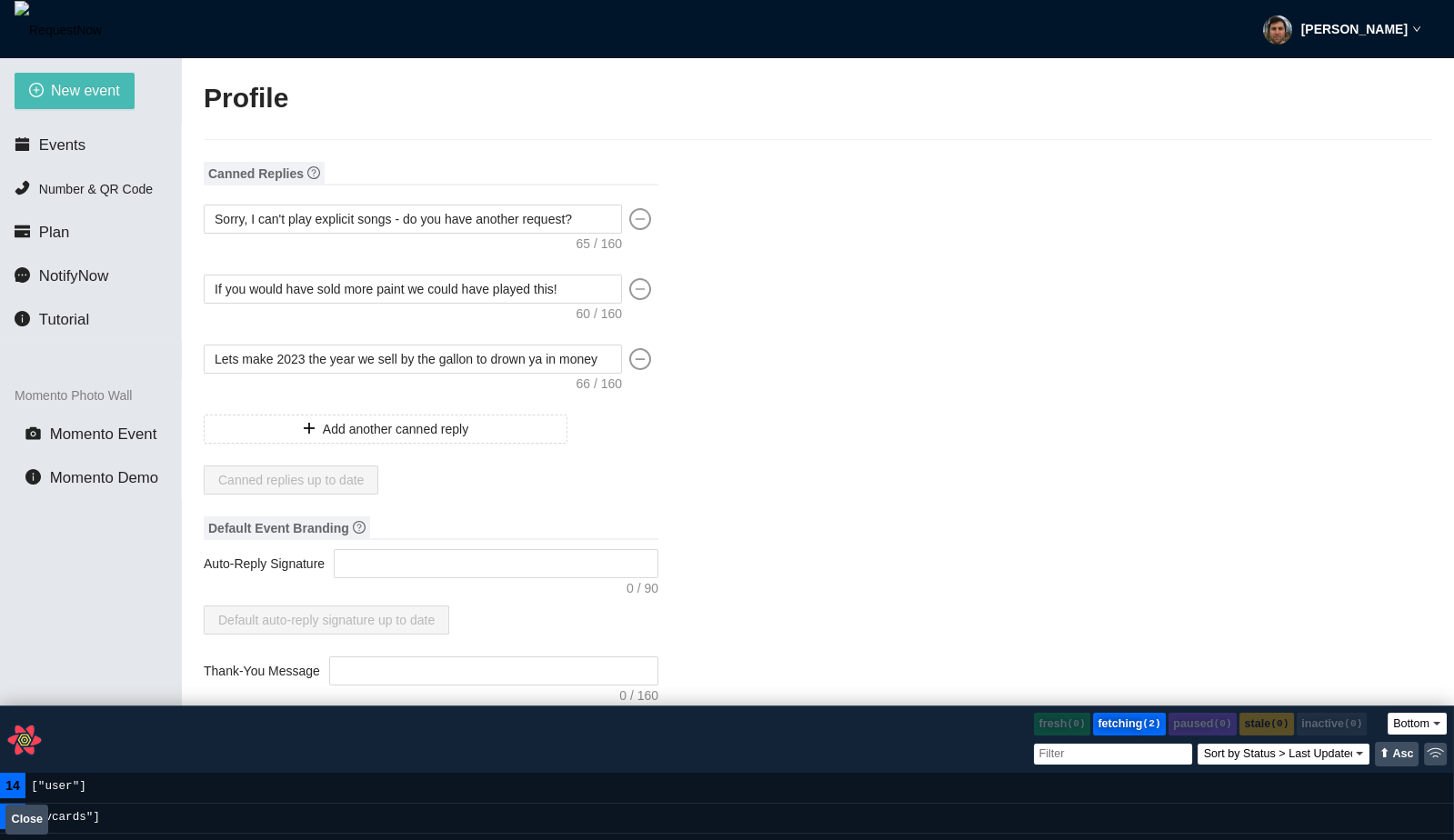
type input "[EMAIL_ADDRESS][DOMAIN_NAME]"
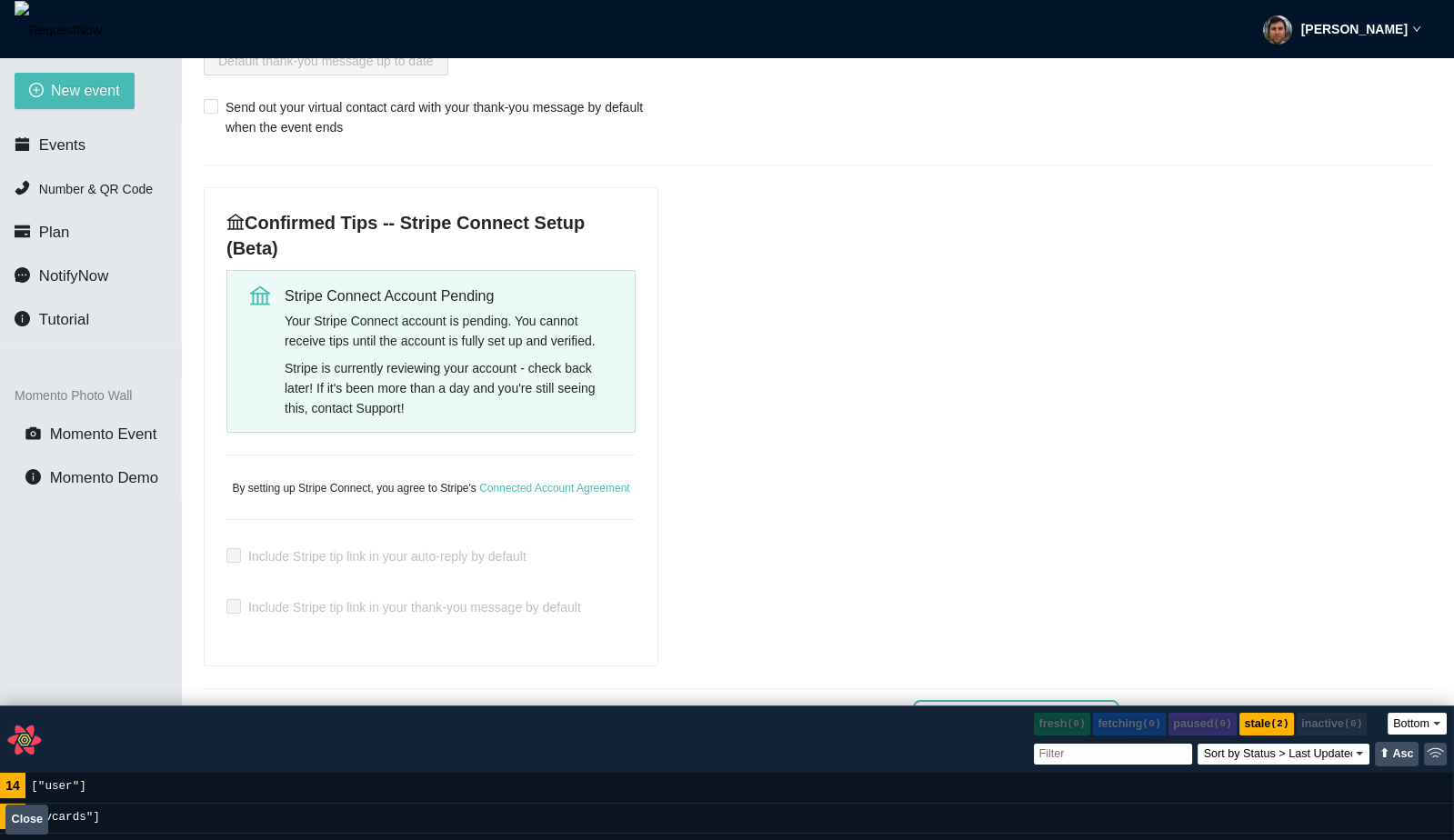
scroll to position [636, 0]
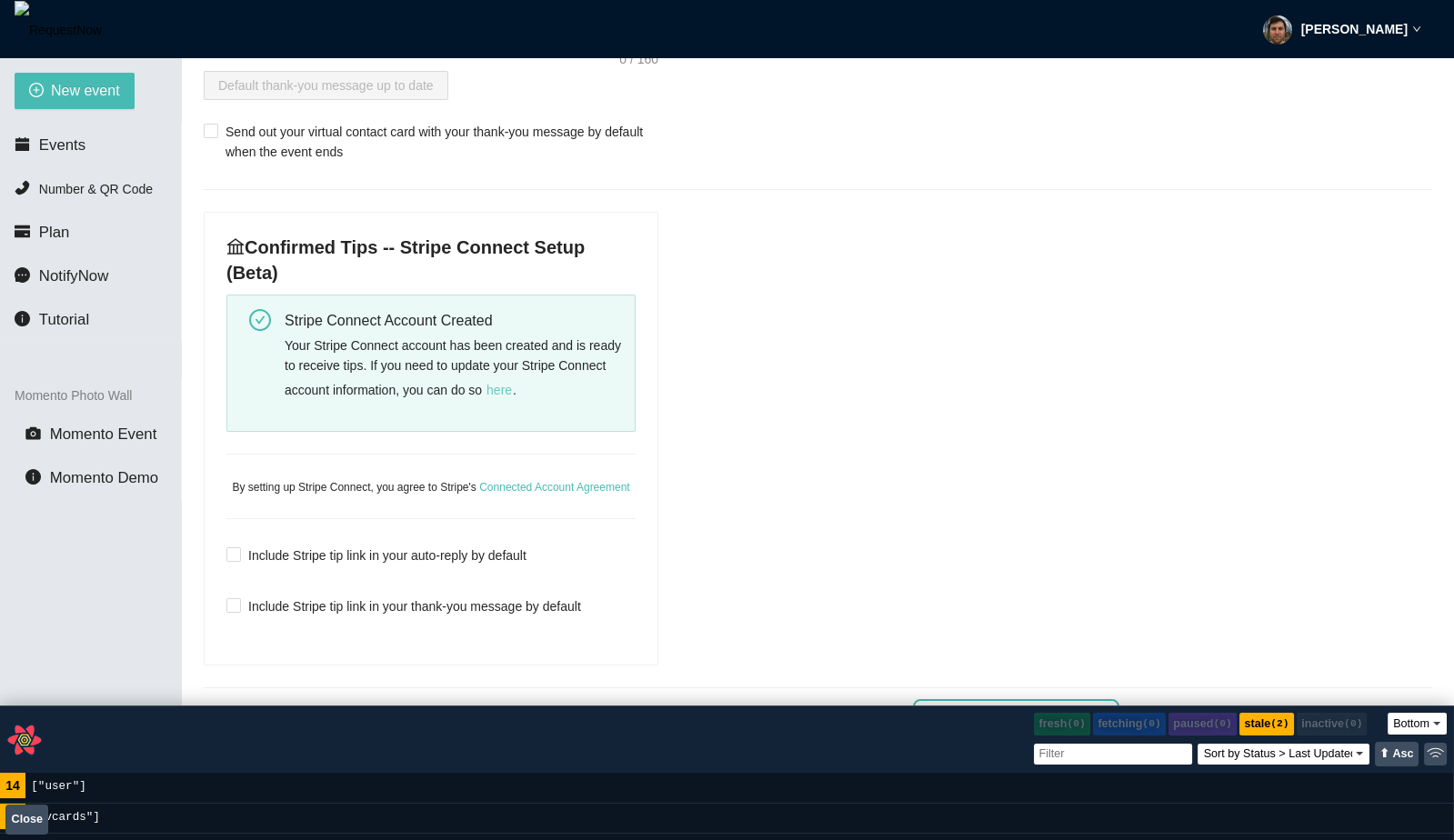
click at [512, 382] on span "here" at bounding box center [499, 389] width 25 height 20
